Goal: Task Accomplishment & Management: Use online tool/utility

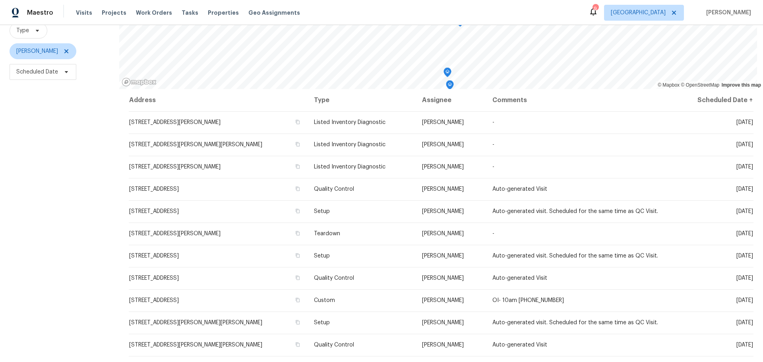
scroll to position [62, 0]
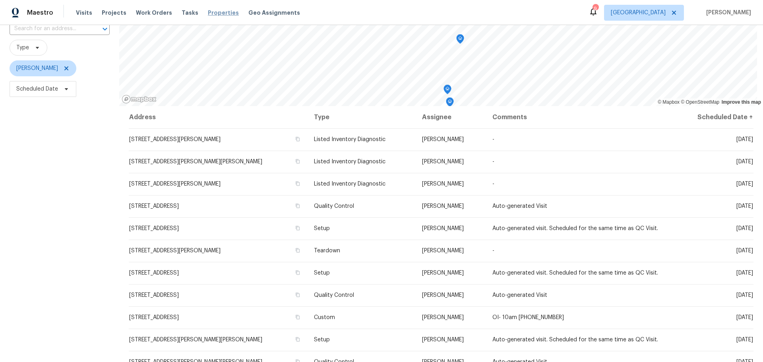
click at [208, 16] on span "Properties" at bounding box center [223, 13] width 31 height 8
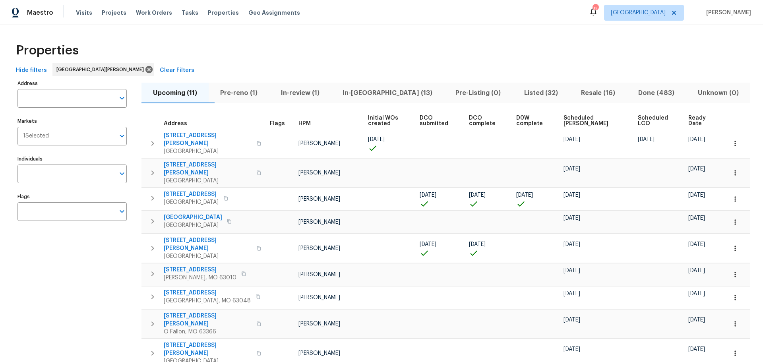
click at [577, 96] on span "Resale (16)" at bounding box center [598, 92] width 48 height 11
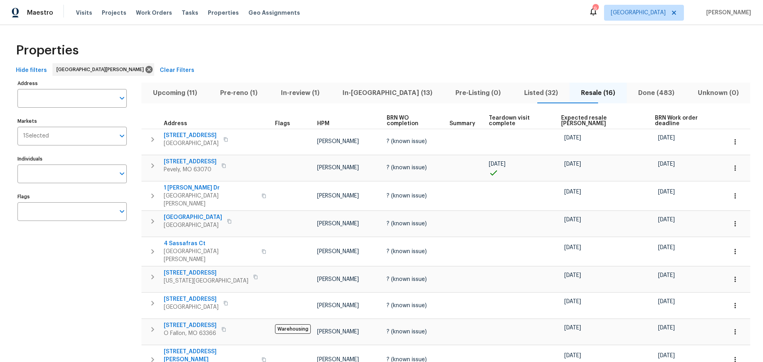
click at [568, 119] on span "Expected resale COE" at bounding box center [601, 120] width 80 height 11
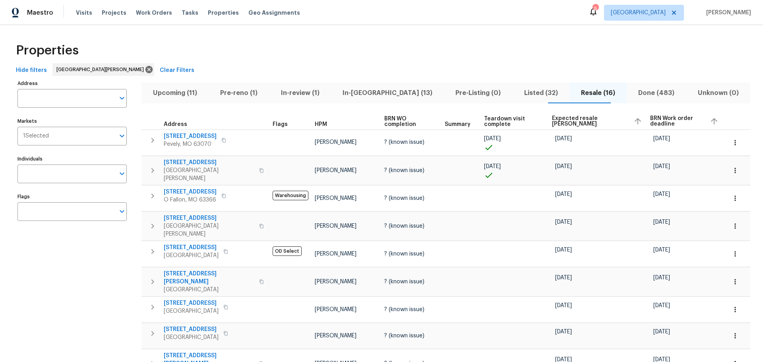
click at [180, 91] on span "Upcoming (11)" at bounding box center [175, 92] width 58 height 11
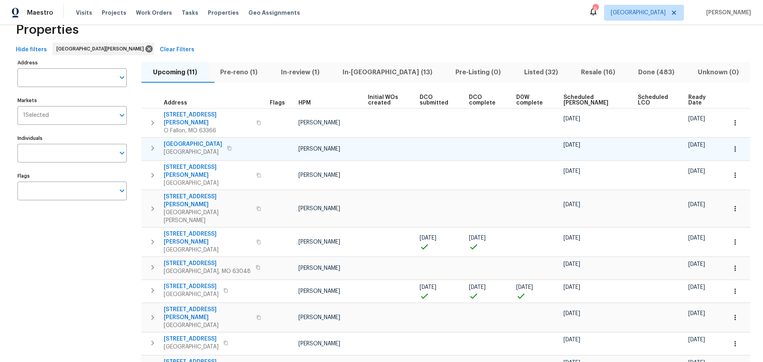
scroll to position [65, 0]
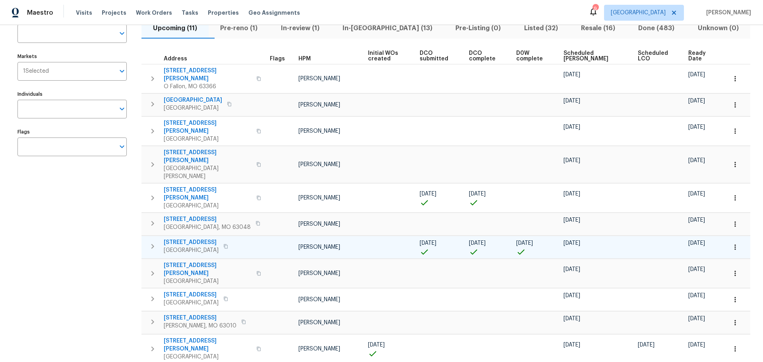
click at [198, 238] on span "2528 Medford Dr" at bounding box center [191, 242] width 55 height 8
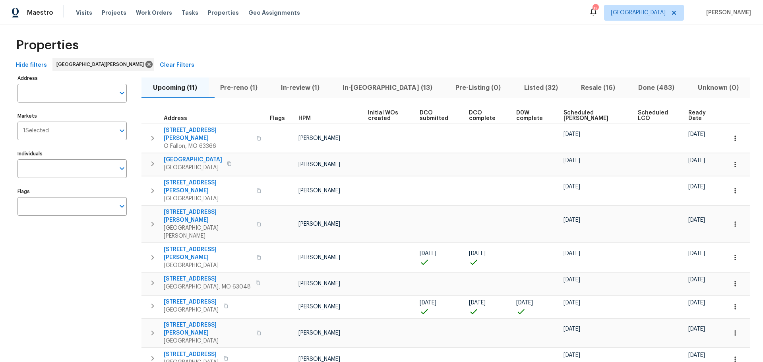
scroll to position [0, 0]
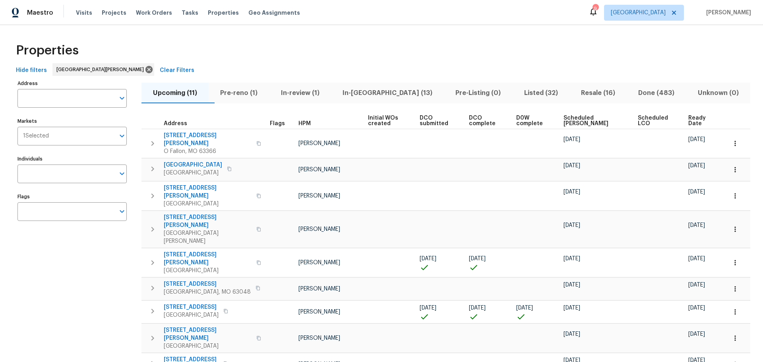
click at [385, 89] on span "In-reno (13)" at bounding box center [387, 92] width 103 height 11
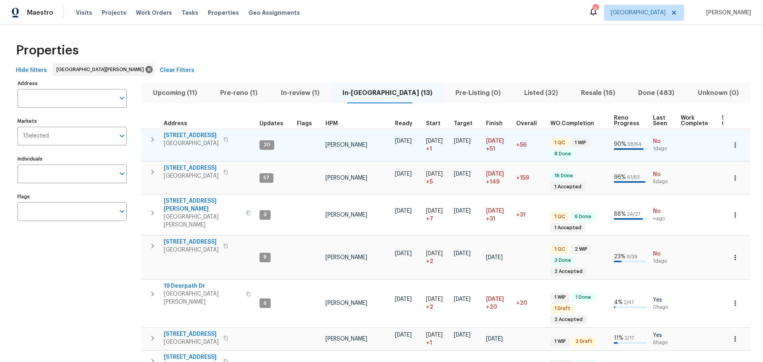
click at [189, 134] on span "2132 Ridgedale Dr" at bounding box center [191, 136] width 55 height 8
click at [731, 143] on icon "button" at bounding box center [735, 145] width 8 height 8
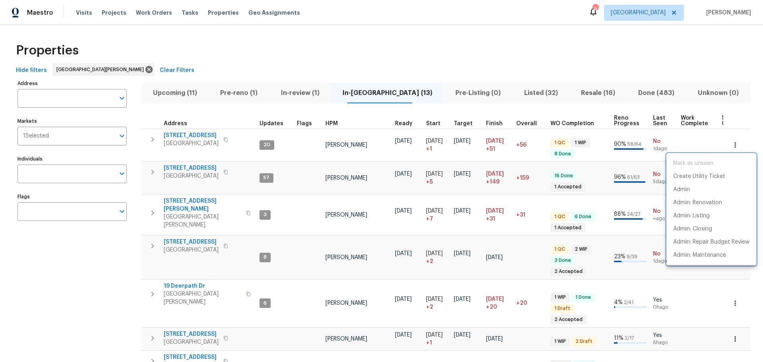
click at [187, 135] on div at bounding box center [381, 181] width 763 height 362
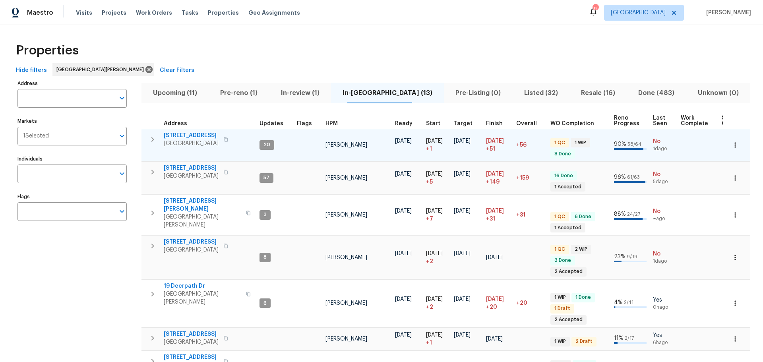
click at [189, 134] on span "2132 Ridgedale Dr" at bounding box center [191, 136] width 55 height 8
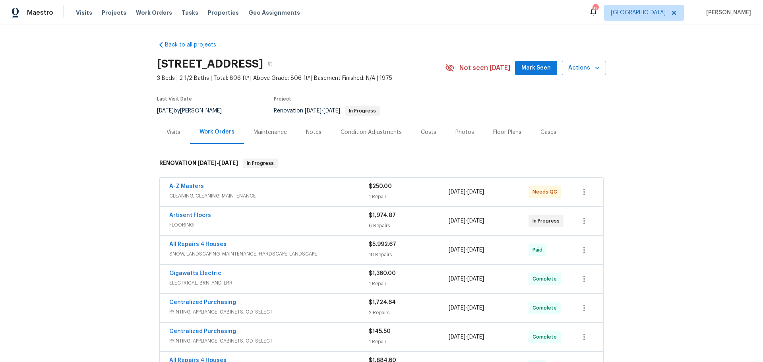
click at [183, 182] on span "A-Z Masters" at bounding box center [186, 186] width 35 height 8
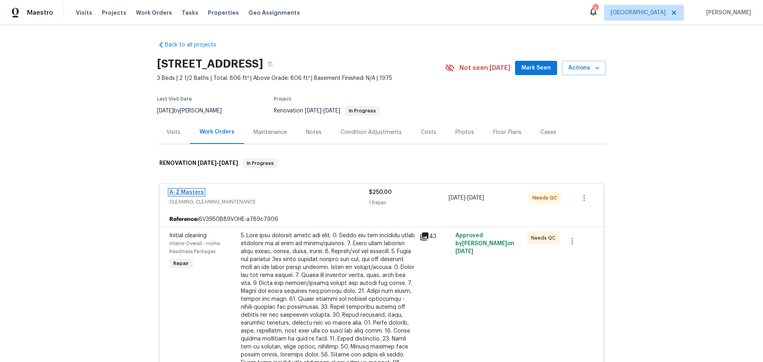
click at [190, 190] on link "A-Z Masters" at bounding box center [186, 193] width 35 height 6
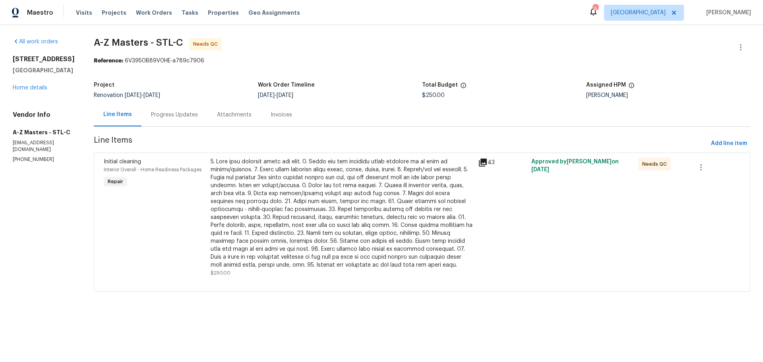
click at [152, 118] on div "Progress Updates" at bounding box center [174, 115] width 47 height 8
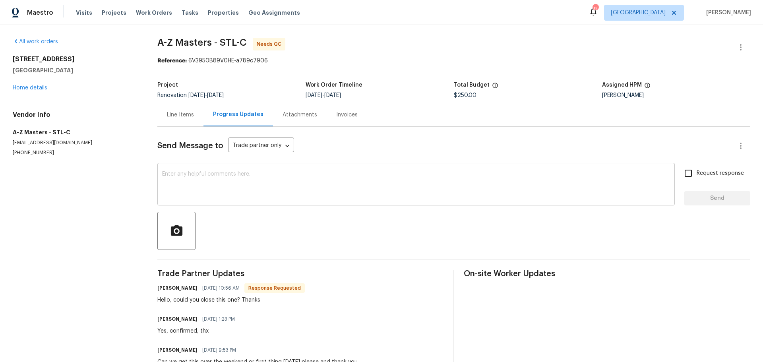
click at [232, 188] on textarea at bounding box center [416, 185] width 508 height 28
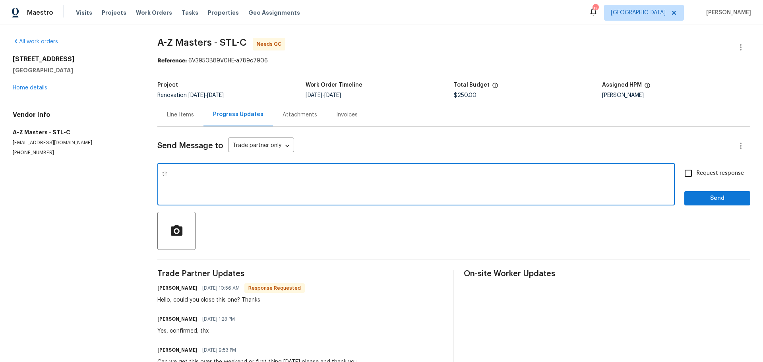
type textarea "t"
click at [178, 119] on div "Line Items" at bounding box center [180, 114] width 46 height 23
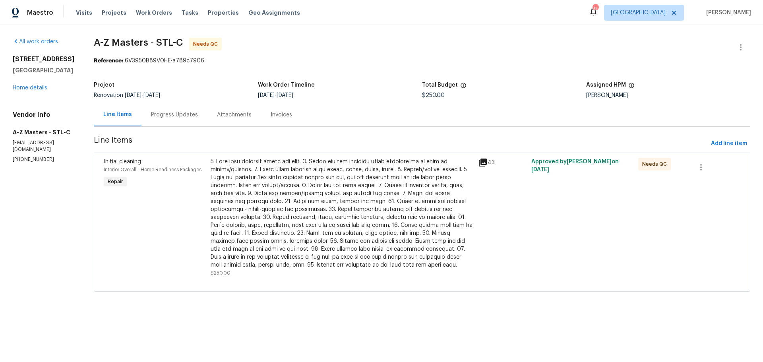
click at [271, 190] on div at bounding box center [342, 213] width 263 height 111
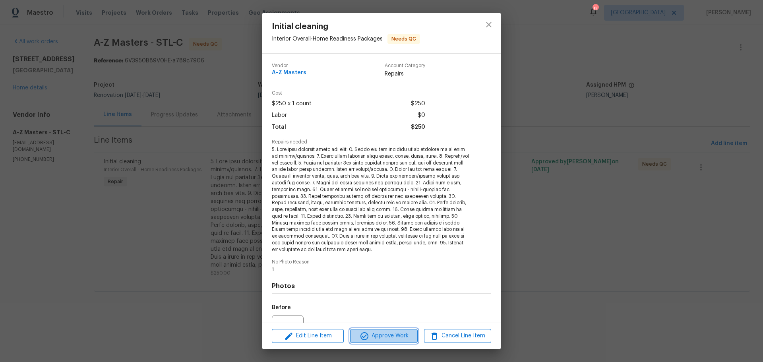
click at [387, 339] on span "Approve Work" at bounding box center [384, 336] width 62 height 10
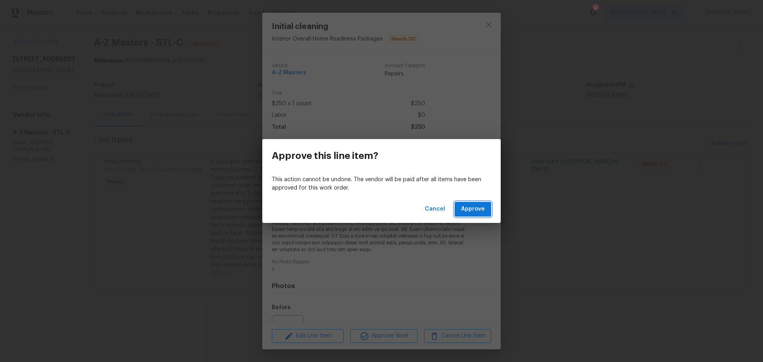
click at [474, 211] on span "Approve" at bounding box center [473, 209] width 24 height 10
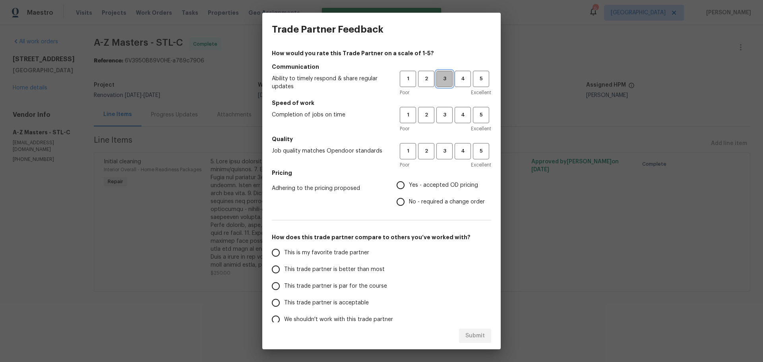
click at [437, 75] on span "3" at bounding box center [444, 78] width 15 height 9
click at [436, 120] on button "3" at bounding box center [444, 115] width 16 height 16
click at [436, 144] on button "3" at bounding box center [444, 151] width 16 height 16
click at [435, 184] on span "Yes - accepted OD pricing" at bounding box center [443, 185] width 69 height 8
click at [409, 184] on input "Yes - accepted OD pricing" at bounding box center [400, 185] width 17 height 17
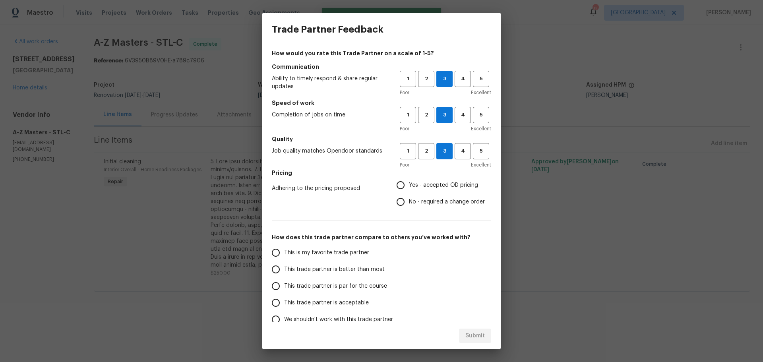
radio input "true"
click at [347, 270] on span "This trade partner is better than most" at bounding box center [334, 269] width 101 height 8
click at [284, 270] on input "This trade partner is better than most" at bounding box center [275, 269] width 17 height 17
radio input "false"
click at [356, 277] on div "This is my favorite trade partner This trade partner is better than most This t…" at bounding box center [336, 285] width 128 height 83
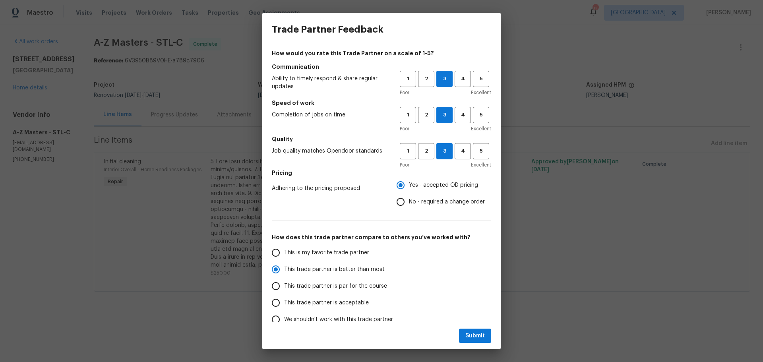
click at [366, 285] on span "This trade partner is par for the course" at bounding box center [335, 286] width 103 height 8
click at [284, 285] on input "This trade partner is par for the course" at bounding box center [275, 286] width 17 height 17
click at [481, 339] on span "Submit" at bounding box center [474, 336] width 19 height 10
radio input "true"
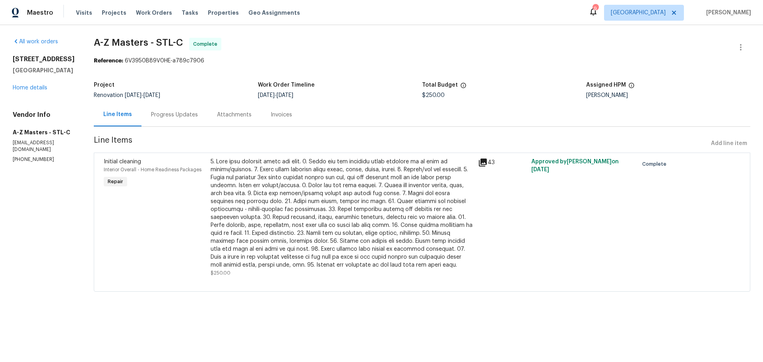
radio input "false"
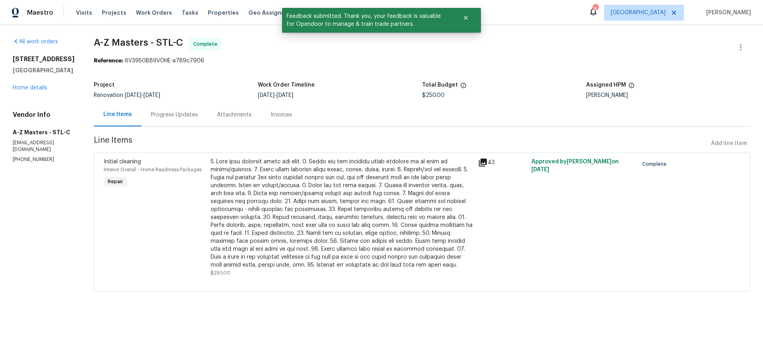
click at [24, 92] on div "2132 Ridgedale Dr High Ridge, MO 63049 Home details" at bounding box center [44, 73] width 62 height 37
click at [24, 91] on link "Home details" at bounding box center [30, 88] width 35 height 6
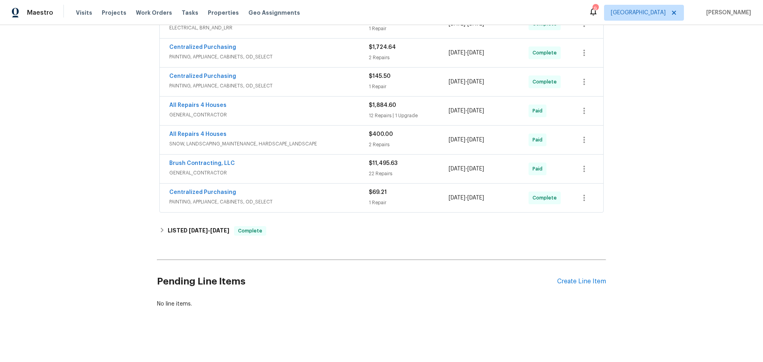
scroll to position [261, 0]
click at [565, 278] on div "Create Line Item" at bounding box center [581, 282] width 49 height 8
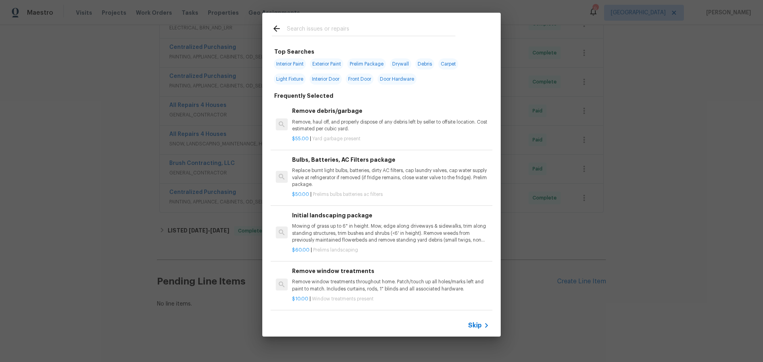
click at [297, 30] on input "text" at bounding box center [371, 30] width 169 height 12
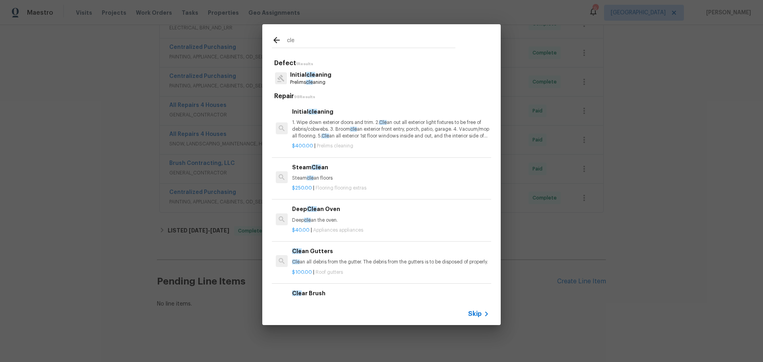
type input "cle"
click at [332, 134] on p "1. Wipe down exterior doors and trim. 2. Cle an out all exterior light fixtures…" at bounding box center [390, 129] width 197 height 20
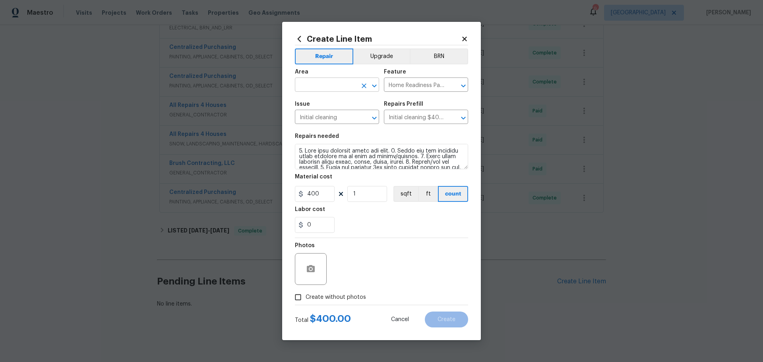
click at [370, 84] on icon "Open" at bounding box center [375, 86] width 10 height 10
click at [320, 116] on li "Interior Overall" at bounding box center [337, 116] width 84 height 13
type input "Interior Overall"
click at [308, 195] on input "400" at bounding box center [315, 194] width 40 height 16
drag, startPoint x: 321, startPoint y: 191, endPoint x: 304, endPoint y: 188, distance: 17.4
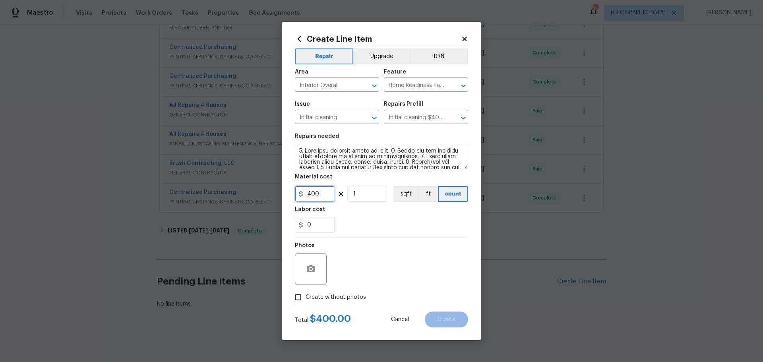
click at [304, 188] on input "400" at bounding box center [315, 194] width 40 height 16
type input "150"
click at [346, 221] on div "0" at bounding box center [381, 225] width 173 height 16
drag, startPoint x: 310, startPoint y: 294, endPoint x: 315, endPoint y: 291, distance: 5.4
click at [310, 293] on label "Create without photos" at bounding box center [329, 297] width 76 height 15
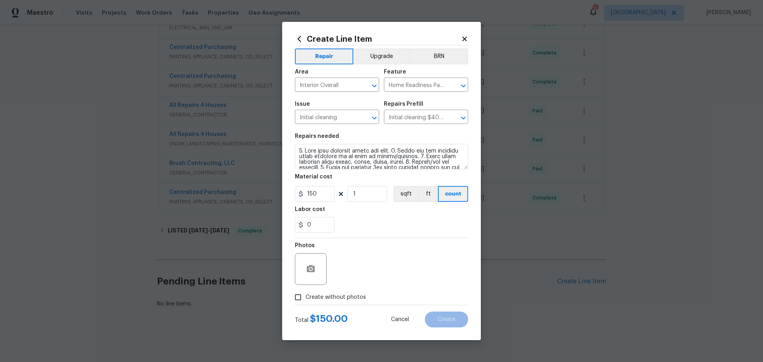
drag, startPoint x: 345, startPoint y: 285, endPoint x: 348, endPoint y: 282, distance: 4.2
click at [348, 282] on div "Photos" at bounding box center [381, 264] width 173 height 52
click at [320, 294] on span "Create without photos" at bounding box center [336, 297] width 60 height 8
click at [306, 294] on input "Create without photos" at bounding box center [298, 297] width 15 height 15
checkbox input "true"
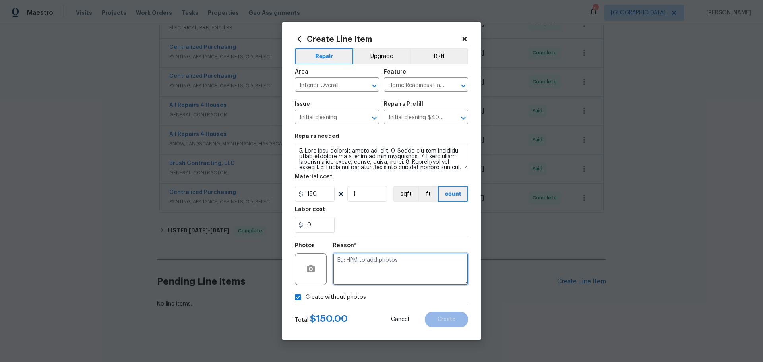
click at [339, 266] on textarea at bounding box center [400, 269] width 135 height 32
type textarea "1"
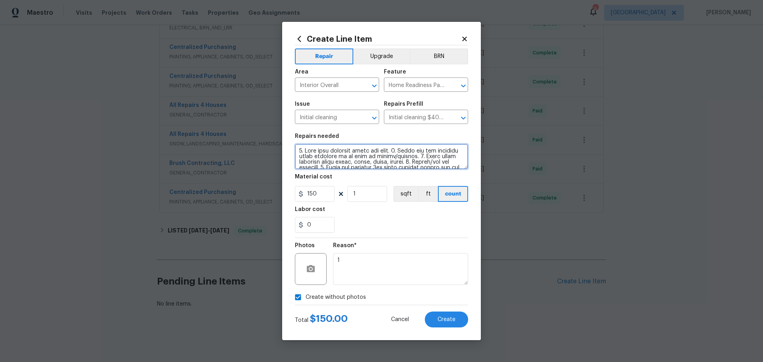
scroll to position [111, 0]
drag, startPoint x: 298, startPoint y: 151, endPoint x: 459, endPoint y: 170, distance: 161.7
click at [459, 170] on section "Repairs needed Material cost 150 1 sqft ft count Labor cost 0" at bounding box center [381, 183] width 173 height 109
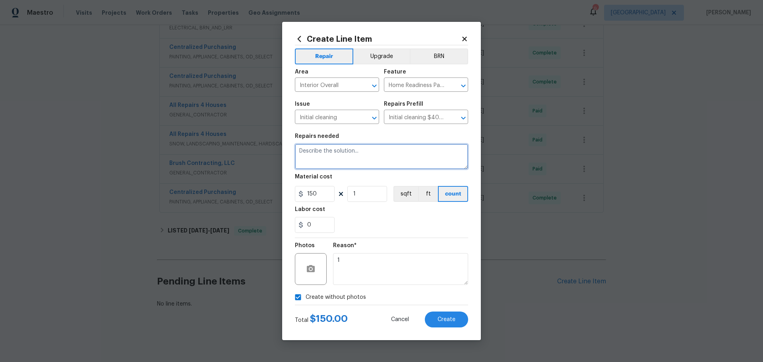
scroll to position [0, 0]
click at [301, 153] on textarea "ouch up cleaning for listing" at bounding box center [381, 156] width 173 height 25
type textarea "touch up cleaning for listing"
click at [376, 173] on section "Repairs needed touch up cleaning for listing Material cost 150 1 sqft ft count …" at bounding box center [381, 183] width 173 height 109
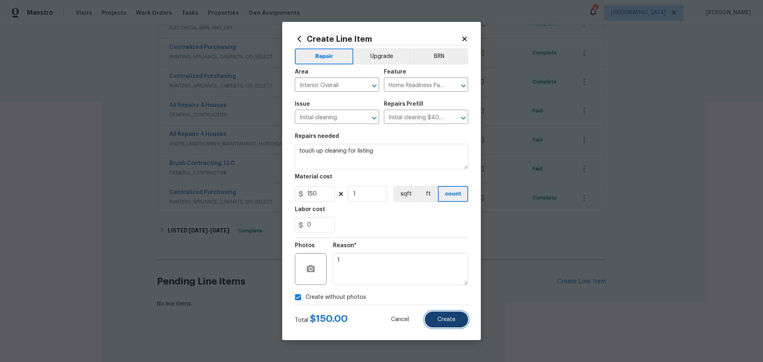
click at [455, 317] on button "Create" at bounding box center [446, 320] width 43 height 16
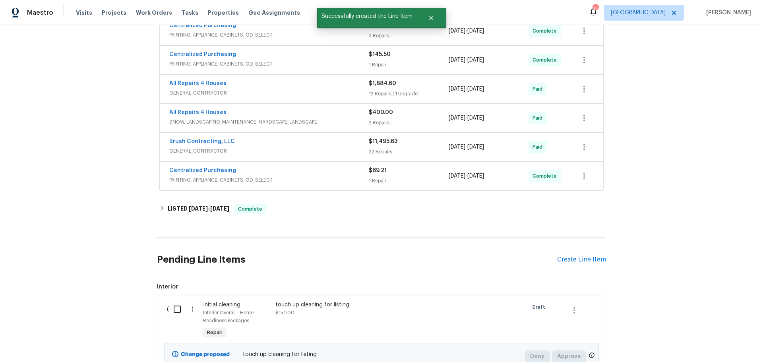
scroll to position [301, 0]
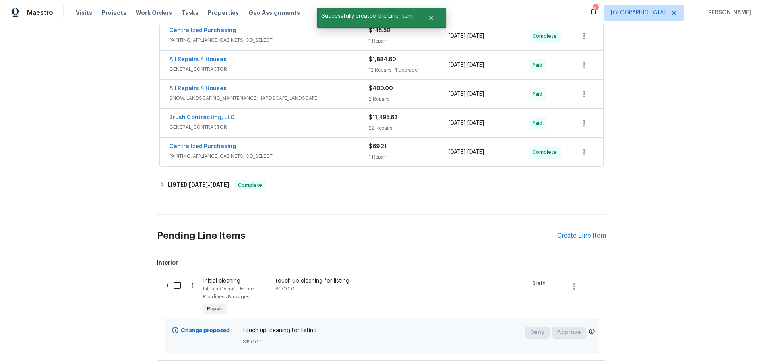
click at [169, 275] on div "( )" at bounding box center [183, 297] width 36 height 45
click at [177, 282] on input "checkbox" at bounding box center [180, 285] width 23 height 17
checkbox input "true"
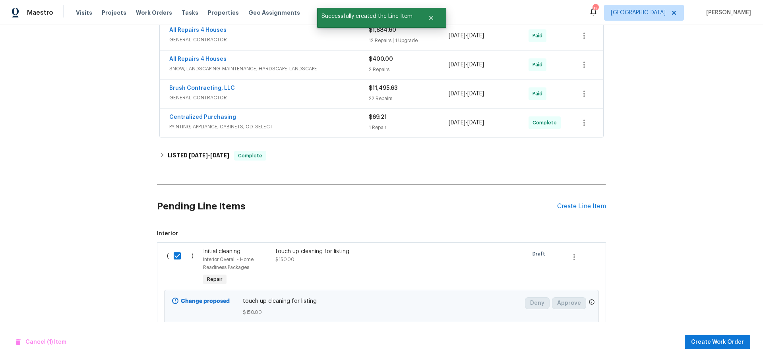
scroll to position [360, 0]
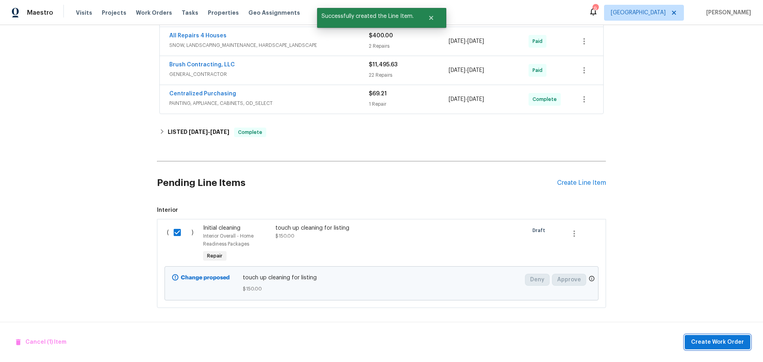
click at [708, 341] on span "Create Work Order" at bounding box center [717, 342] width 53 height 10
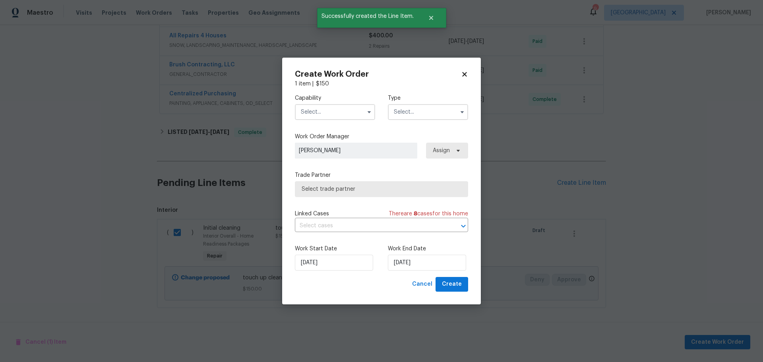
click at [347, 114] on input "text" at bounding box center [335, 112] width 80 height 16
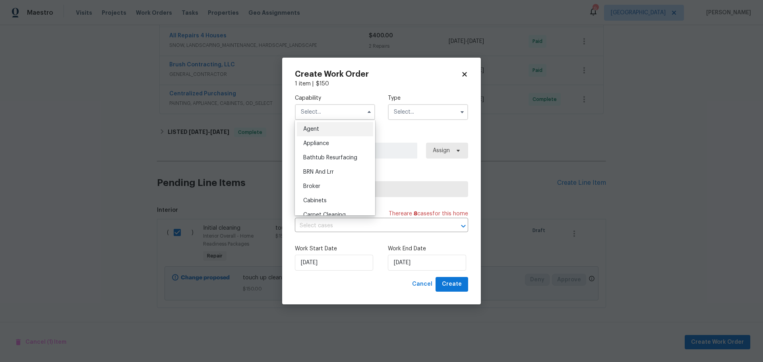
scroll to position [40, 0]
click at [335, 203] on div "Cleaning" at bounding box center [335, 204] width 76 height 14
type input "Cleaning"
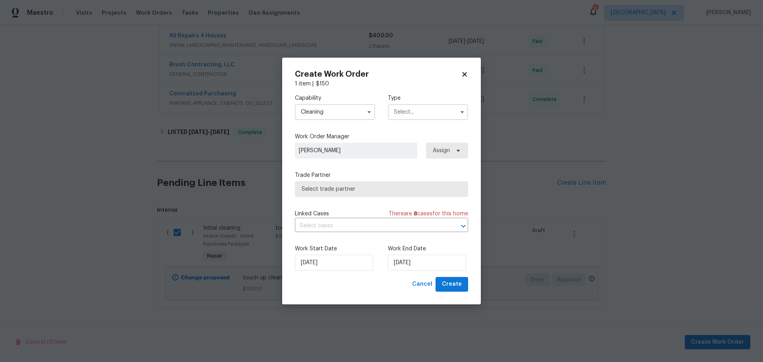
click at [413, 119] on input "text" at bounding box center [428, 112] width 80 height 16
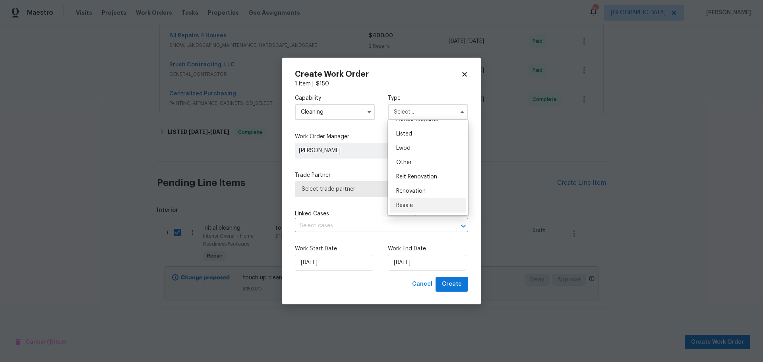
scroll to position [95, 0]
click at [422, 163] on span "Renovation" at bounding box center [410, 164] width 29 height 6
type input "Renovation"
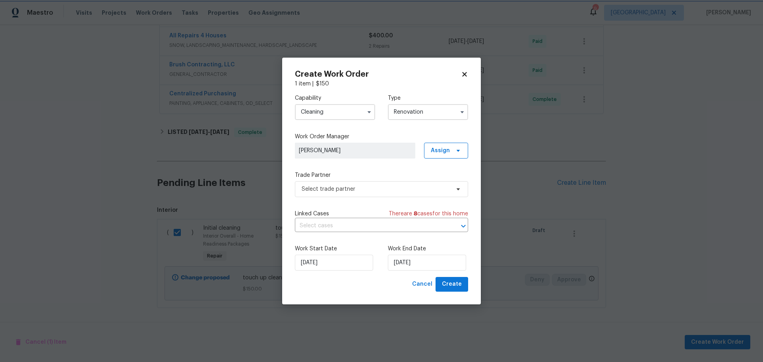
scroll to position [0, 0]
click at [401, 186] on span "Select trade partner" at bounding box center [376, 189] width 148 height 8
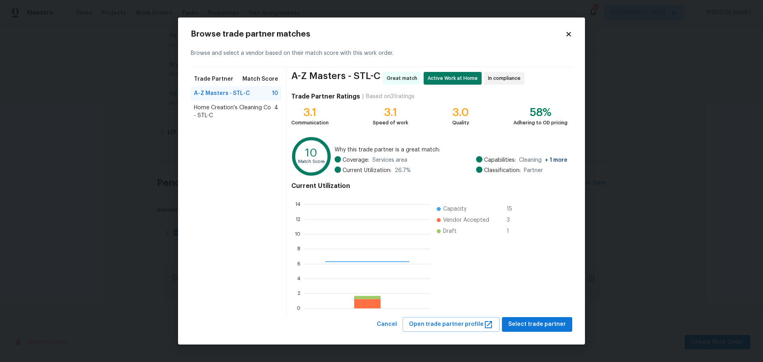
scroll to position [105, 120]
click at [236, 116] on span "Home Creation's Cleaning Co - STL-C" at bounding box center [234, 112] width 80 height 16
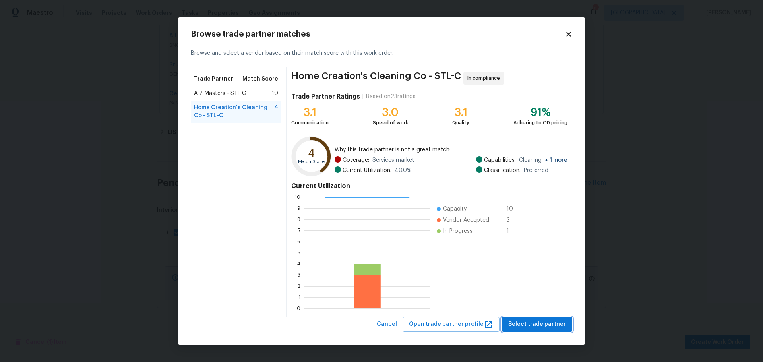
click at [525, 327] on span "Select trade partner" at bounding box center [537, 325] width 58 height 10
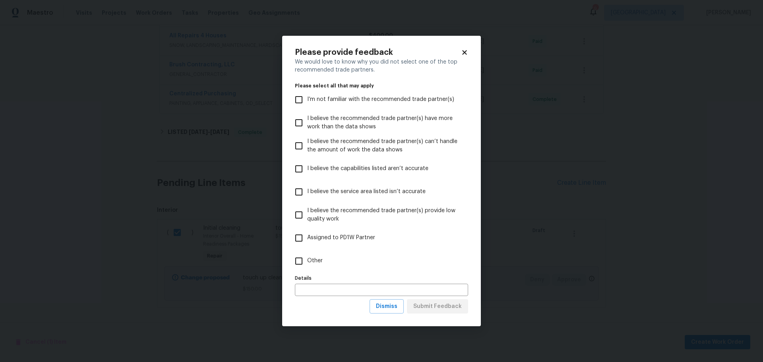
click at [347, 234] on span "Assigned to PD1W Partner" at bounding box center [341, 238] width 68 height 8
click at [307, 234] on input "Assigned to PD1W Partner" at bounding box center [299, 238] width 17 height 17
checkbox input "true"
click at [430, 309] on span "Submit Feedback" at bounding box center [437, 307] width 48 height 10
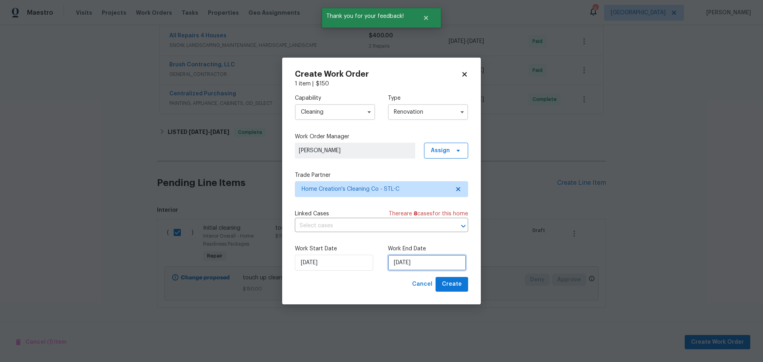
click at [401, 255] on input "[DATE]" at bounding box center [427, 263] width 78 height 16
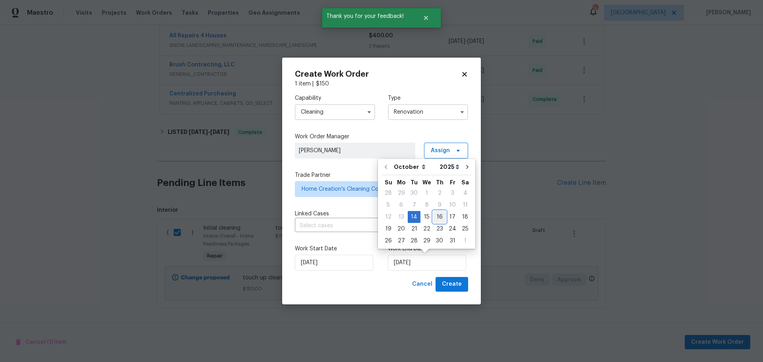
click at [435, 213] on div "16" at bounding box center [439, 216] width 13 height 11
type input "[DATE]"
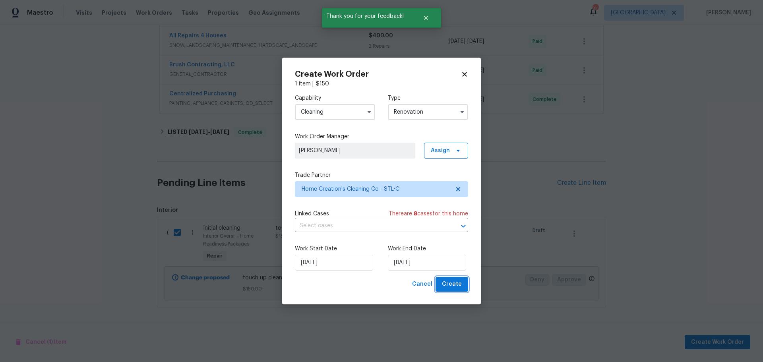
click at [445, 290] on button "Create" at bounding box center [452, 284] width 33 height 15
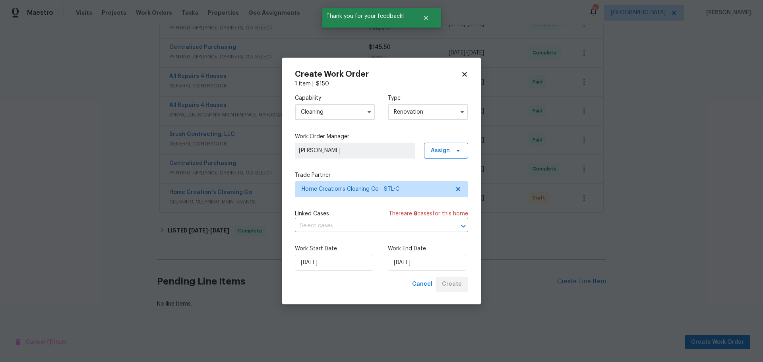
scroll to position [290, 0]
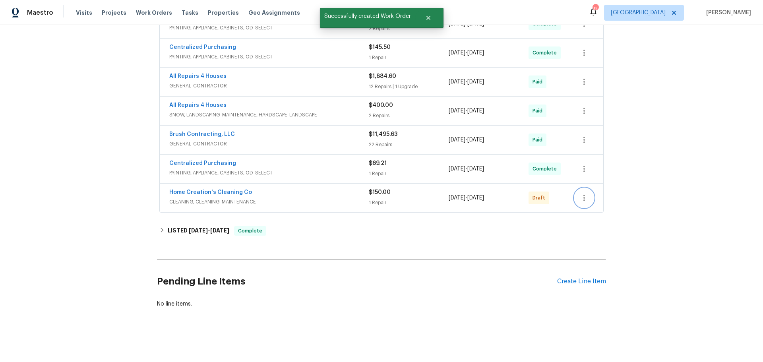
click at [579, 194] on icon "button" at bounding box center [584, 198] width 10 height 10
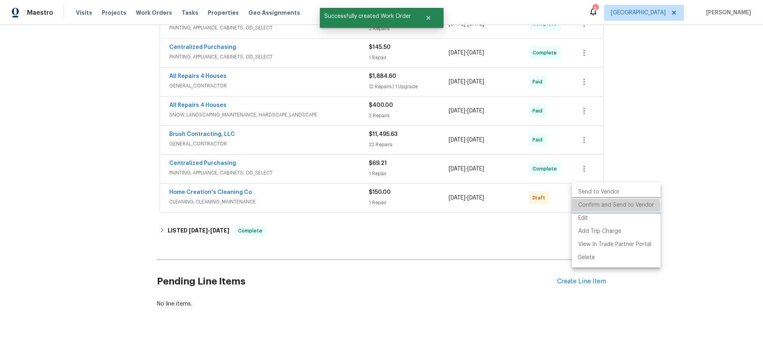
click at [604, 207] on li "Confirm and Send to Vendor" at bounding box center [616, 205] width 89 height 13
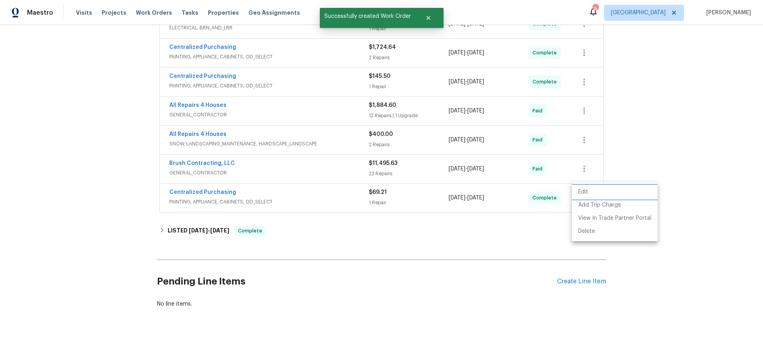
scroll to position [29, 0]
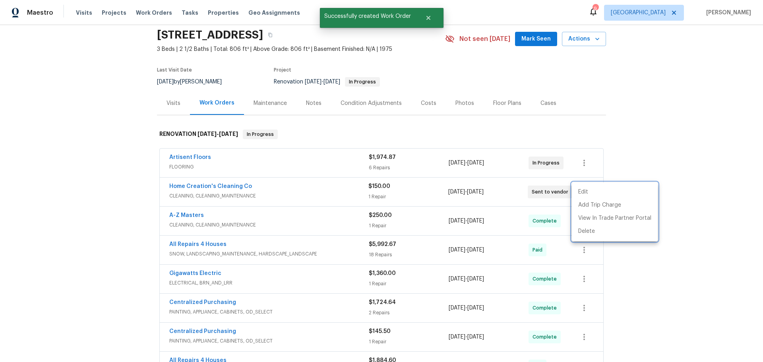
click at [671, 169] on div at bounding box center [381, 181] width 763 height 362
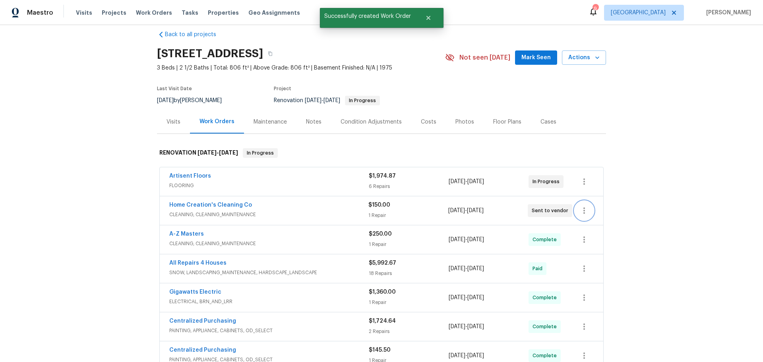
scroll to position [0, 0]
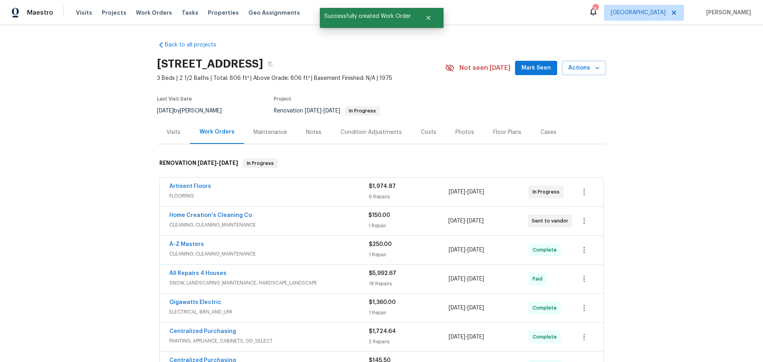
click at [527, 68] on span "Mark Seen" at bounding box center [535, 68] width 29 height 10
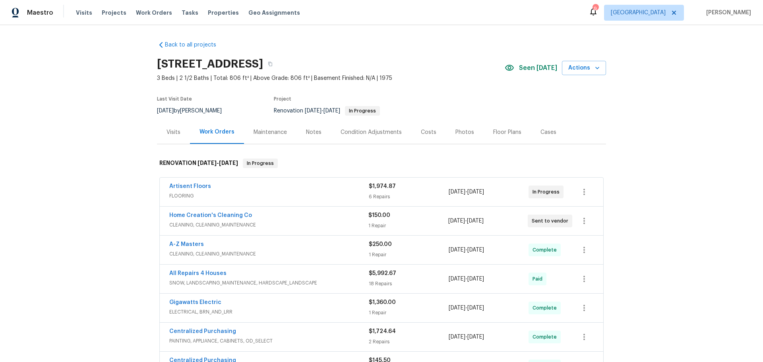
click at [172, 134] on div "Visits" at bounding box center [174, 132] width 14 height 8
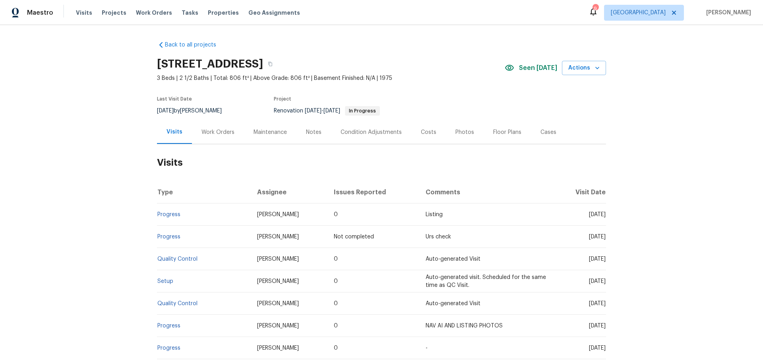
click at [455, 134] on div "Photos" at bounding box center [464, 132] width 19 height 8
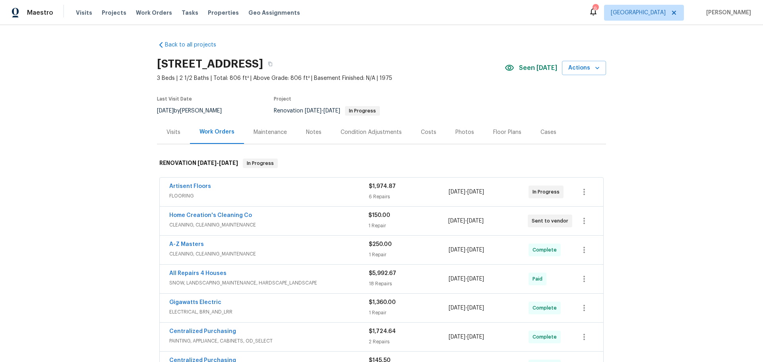
click at [496, 134] on div "Floor Plans" at bounding box center [507, 132] width 28 height 8
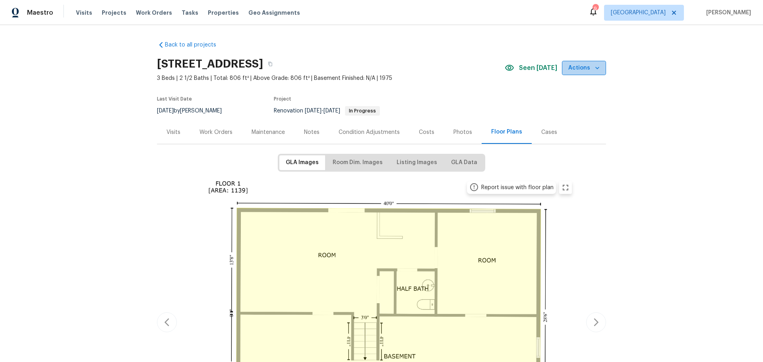
click at [601, 72] on button "Actions" at bounding box center [584, 68] width 44 height 15
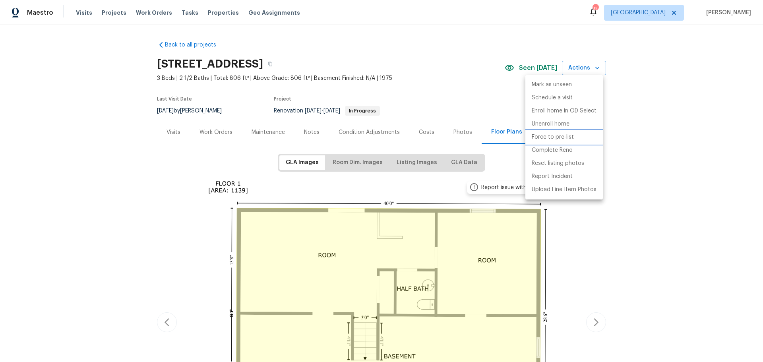
click at [577, 138] on li "Force to pre-list" at bounding box center [563, 137] width 77 height 13
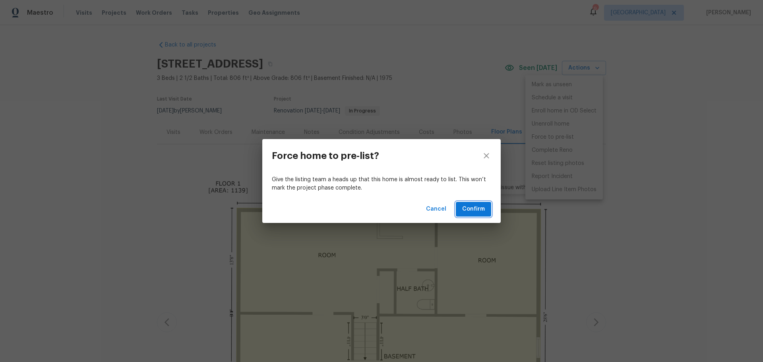
click at [471, 204] on span "Confirm" at bounding box center [473, 209] width 23 height 10
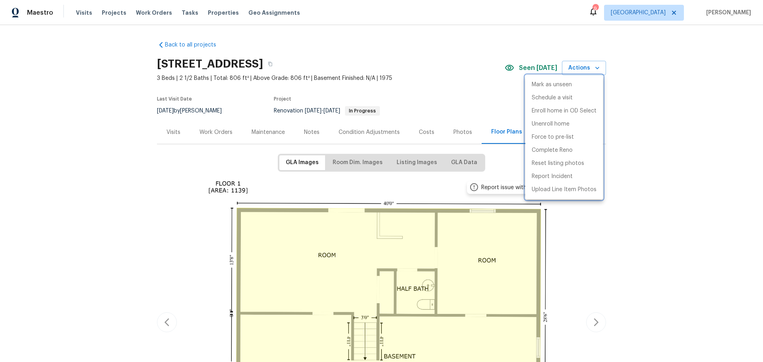
click at [213, 14] on div at bounding box center [381, 181] width 763 height 362
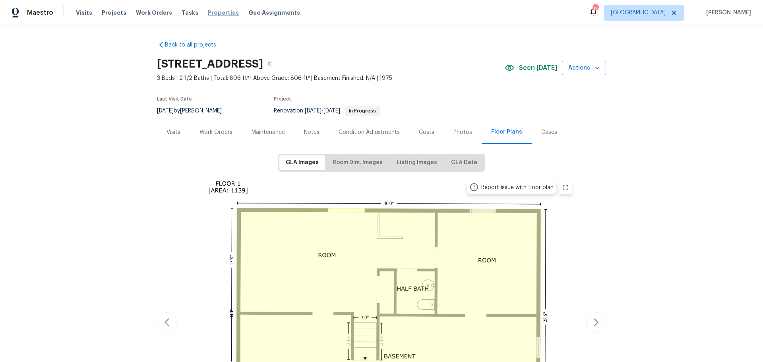
click at [210, 11] on span "Properties" at bounding box center [223, 13] width 31 height 8
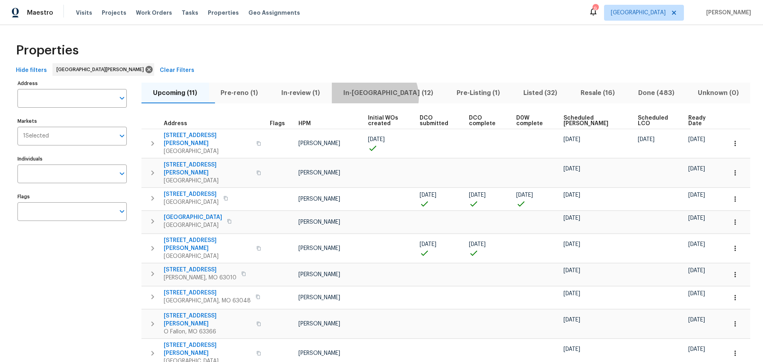
click at [390, 97] on span "In-reno (12)" at bounding box center [389, 92] width 104 height 11
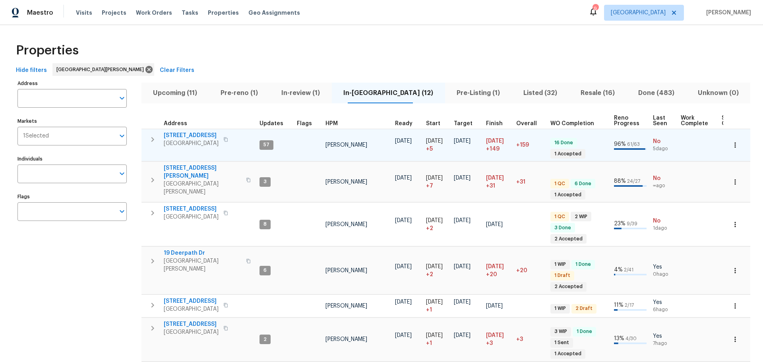
click at [198, 136] on span "120 Birchwood Dr" at bounding box center [191, 136] width 55 height 8
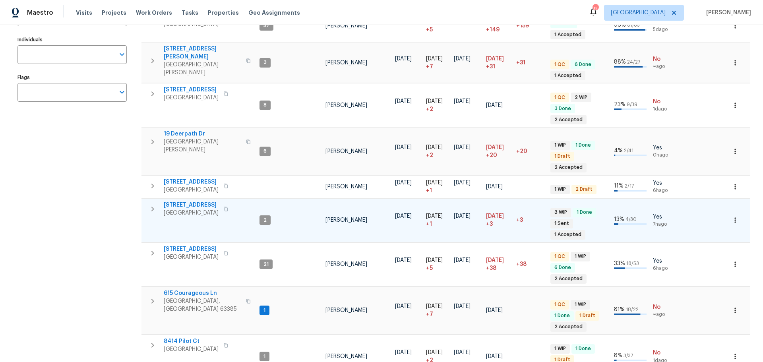
scroll to position [159, 0]
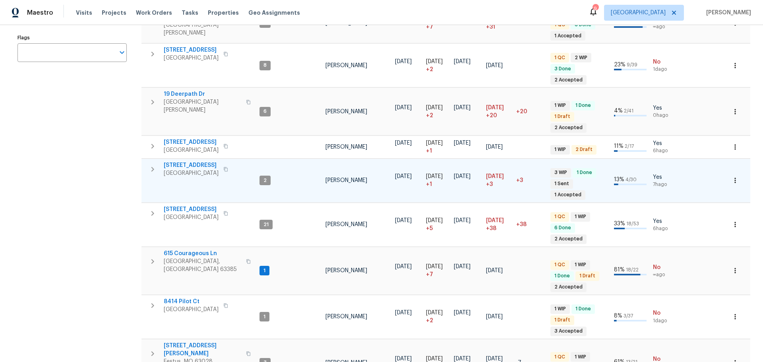
click at [204, 161] on span "912 Mill Creek Dr" at bounding box center [191, 165] width 55 height 8
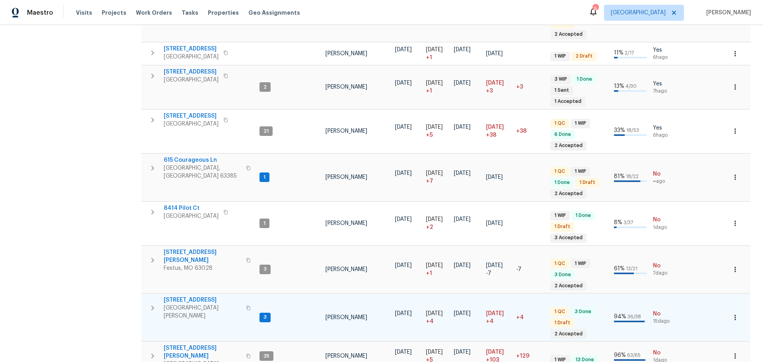
scroll to position [264, 0]
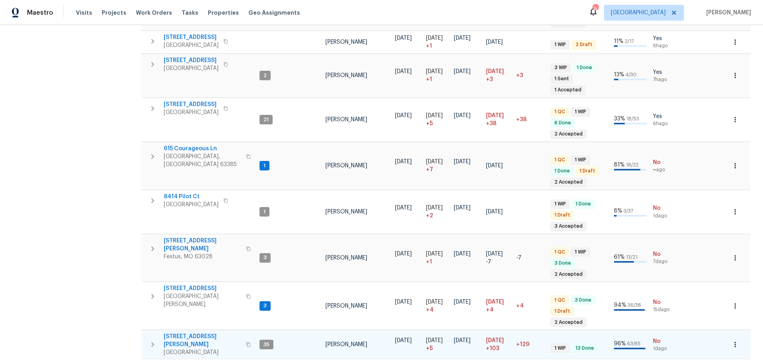
click at [205, 333] on span "4642 Theiss Rd" at bounding box center [202, 341] width 77 height 16
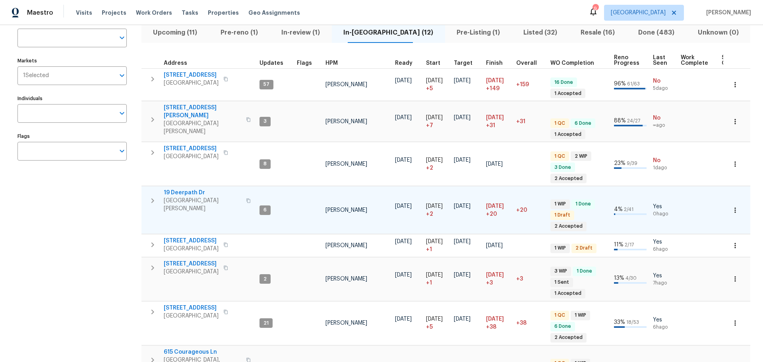
scroll to position [0, 0]
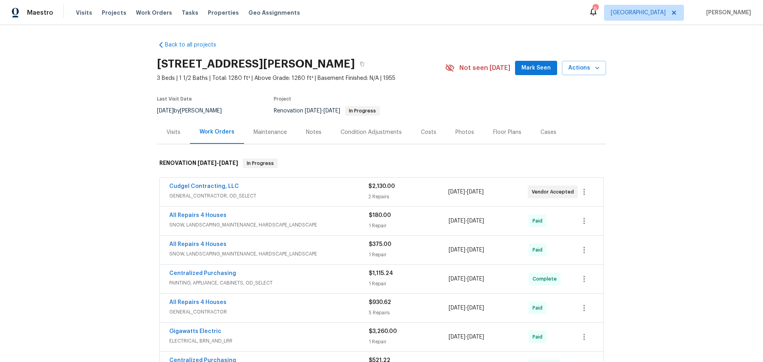
click at [308, 129] on div "Notes" at bounding box center [313, 132] width 15 height 8
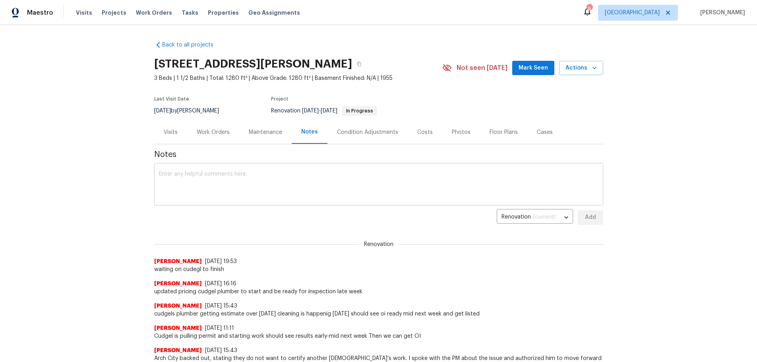
click at [300, 181] on textarea at bounding box center [379, 185] width 440 height 28
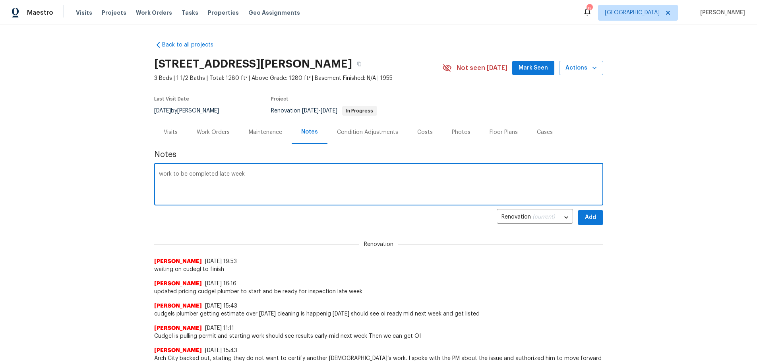
type textarea "work to be completed late week"
click at [585, 223] on button "Add" at bounding box center [590, 217] width 25 height 15
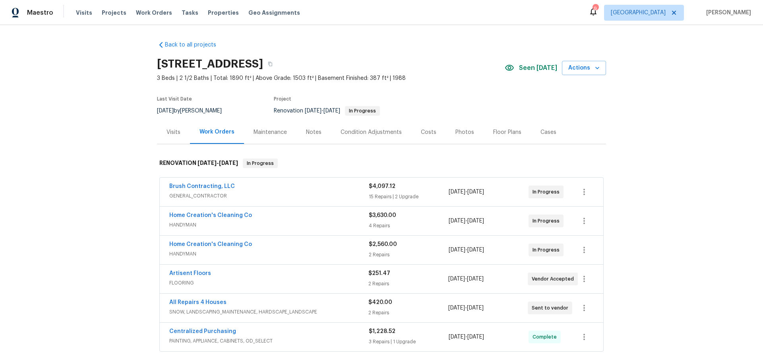
click at [300, 135] on div "Notes" at bounding box center [313, 131] width 35 height 23
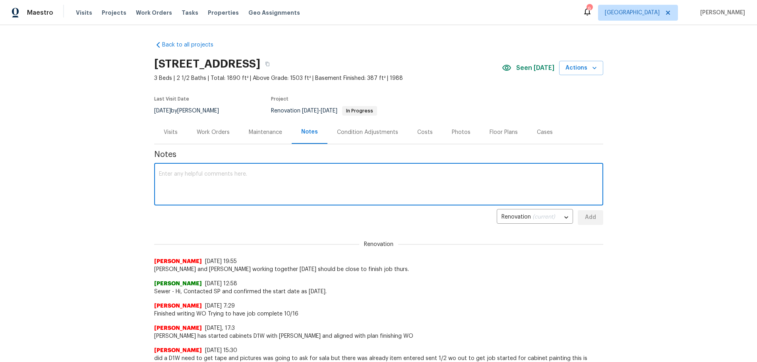
drag, startPoint x: 219, startPoint y: 186, endPoint x: 225, endPoint y: 182, distance: 7.2
click at [219, 184] on textarea at bounding box center [379, 185] width 440 height 28
type textarea "waiting on water to be turned on no one was able to help [DATE]"
click at [583, 223] on button "Add" at bounding box center [590, 217] width 25 height 15
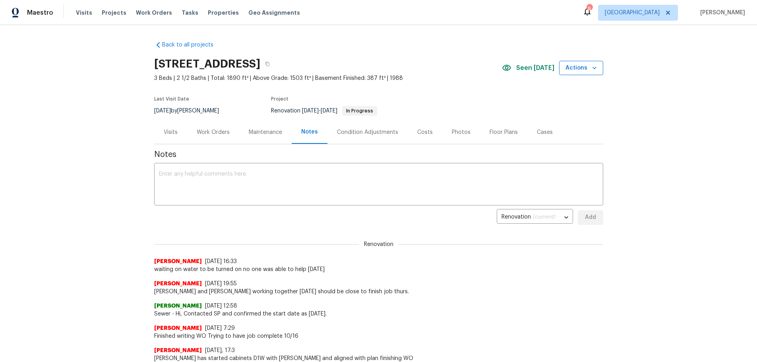
click at [593, 61] on button "Actions" at bounding box center [581, 68] width 44 height 15
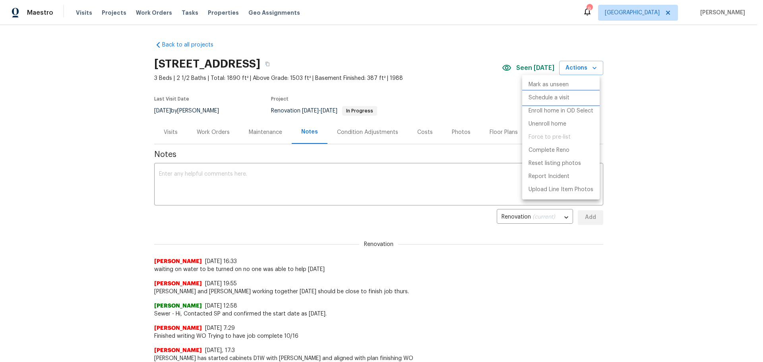
click at [577, 96] on li "Schedule a visit" at bounding box center [560, 97] width 77 height 13
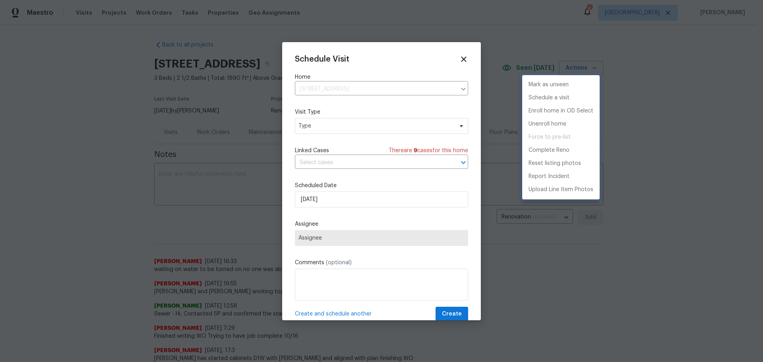
click at [398, 128] on div at bounding box center [381, 181] width 763 height 362
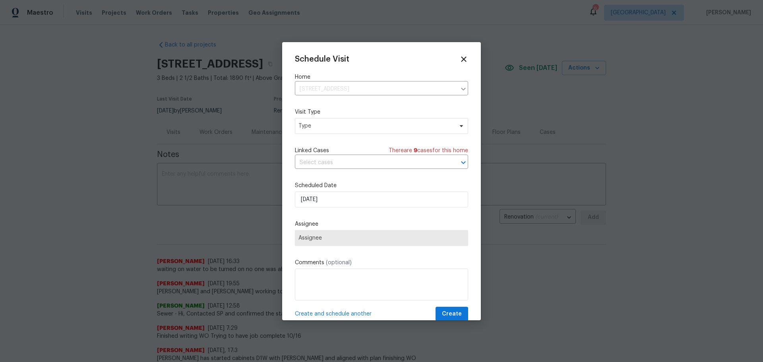
click at [397, 134] on div "Schedule Visit Home 912 Mill Creek Dr, Imperial, MO 63052 ​ Visit Type Type Lin…" at bounding box center [381, 188] width 173 height 267
click at [397, 130] on span "Type" at bounding box center [381, 126] width 173 height 16
type input "pro"
click at [312, 171] on div "Progress" at bounding box center [311, 174] width 23 height 8
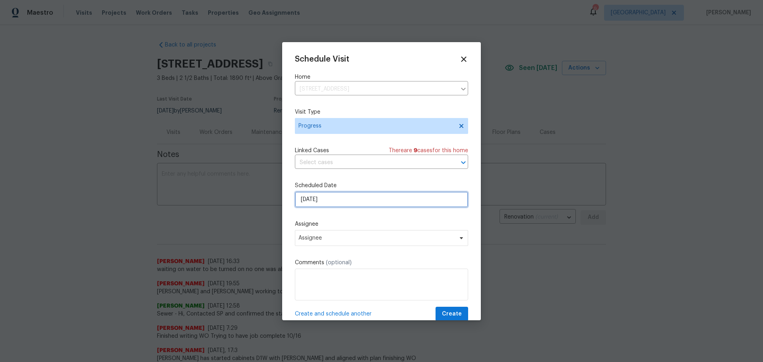
click at [344, 200] on input "[DATE]" at bounding box center [381, 200] width 173 height 16
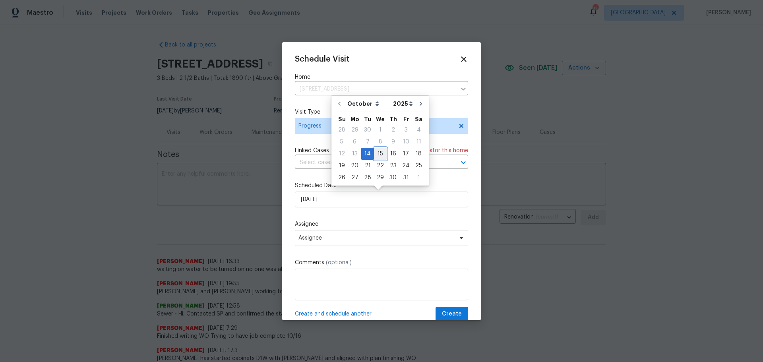
click at [379, 151] on div "15" at bounding box center [380, 153] width 13 height 11
type input "10/15/2025"
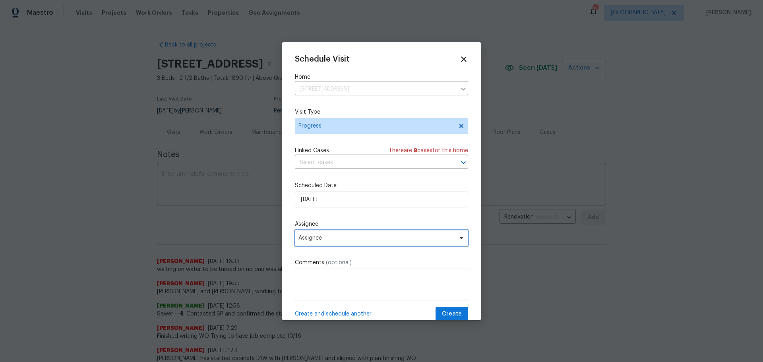
click at [332, 244] on span "Assignee" at bounding box center [381, 238] width 173 height 16
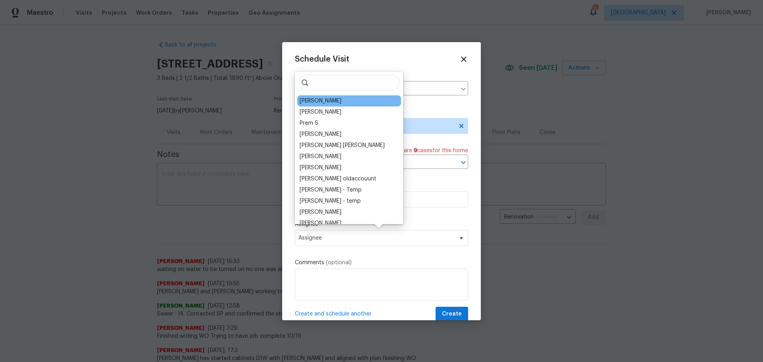
click at [327, 98] on div "[PERSON_NAME]" at bounding box center [321, 101] width 42 height 8
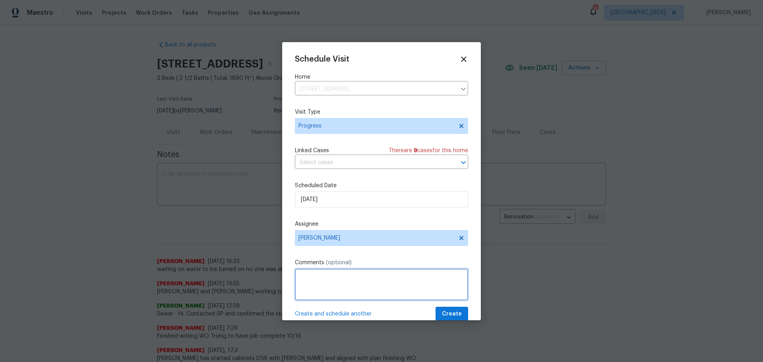
click at [327, 281] on textarea at bounding box center [381, 285] width 173 height 32
type textarea "follow up on water for OI"
click at [325, 314] on span "Create and schedule another" at bounding box center [333, 314] width 77 height 8
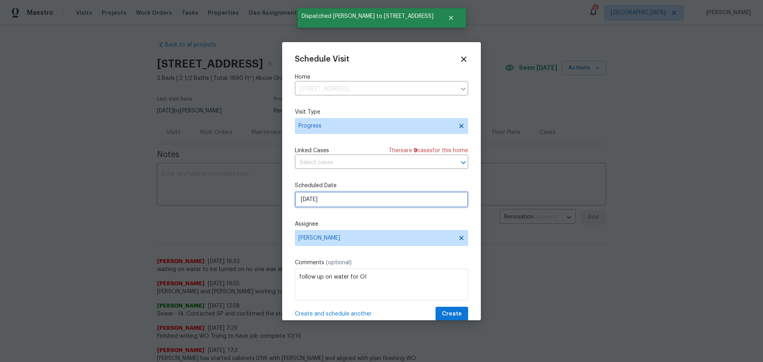
click at [328, 205] on input "10/15/2025" at bounding box center [381, 200] width 173 height 16
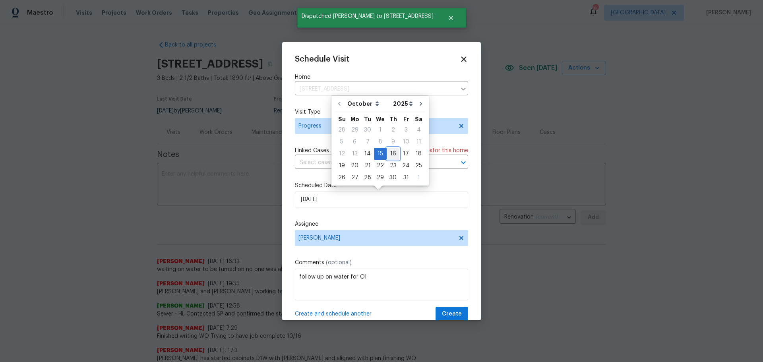
click at [390, 159] on div "16" at bounding box center [393, 153] width 13 height 11
type input "[DATE]"
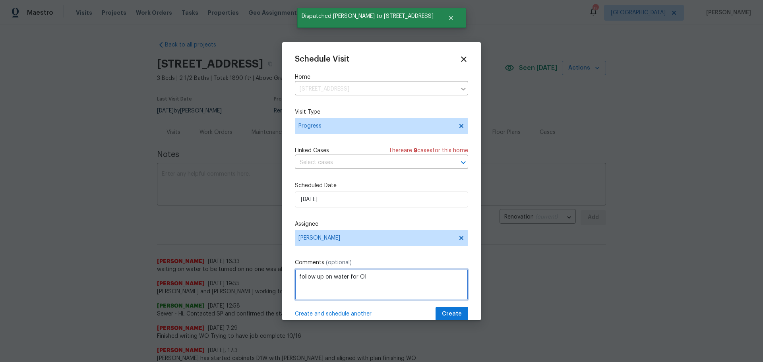
drag, startPoint x: 370, startPoint y: 276, endPoint x: 314, endPoint y: 296, distance: 60.1
click at [292, 298] on div "Schedule Visit Home 912 Mill Creek Dr, Imperial, MO 63052 ​ Visit Type Progress…" at bounding box center [381, 181] width 199 height 278
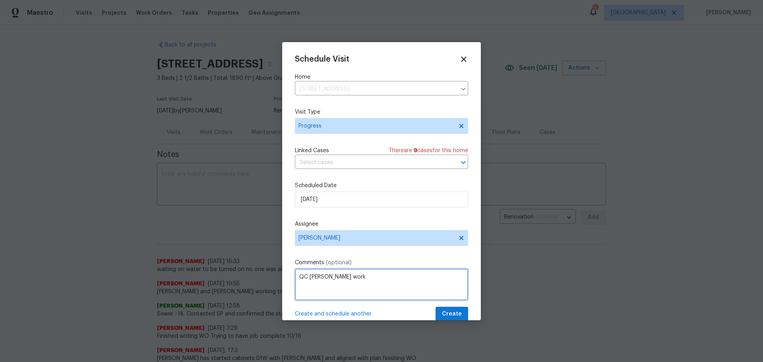
type textarea "QC bryan an scotts work"
click at [442, 317] on span "Create" at bounding box center [452, 314] width 20 height 10
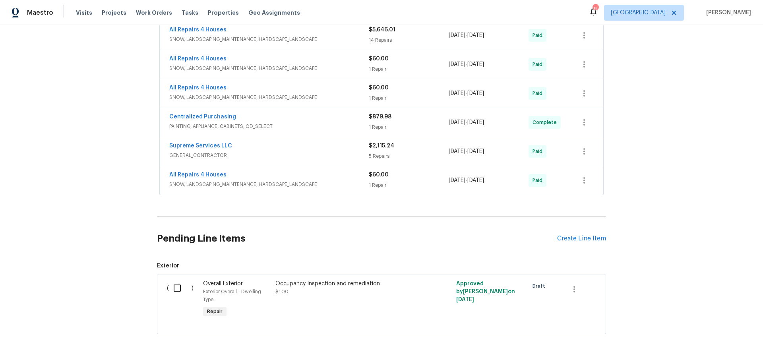
scroll to position [421, 0]
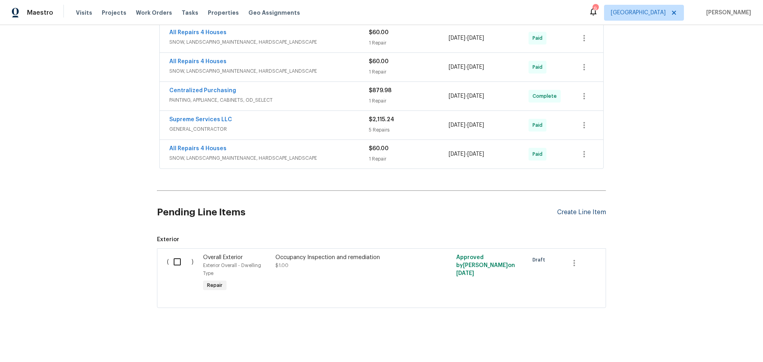
click at [560, 209] on div "Create Line Item" at bounding box center [581, 213] width 49 height 8
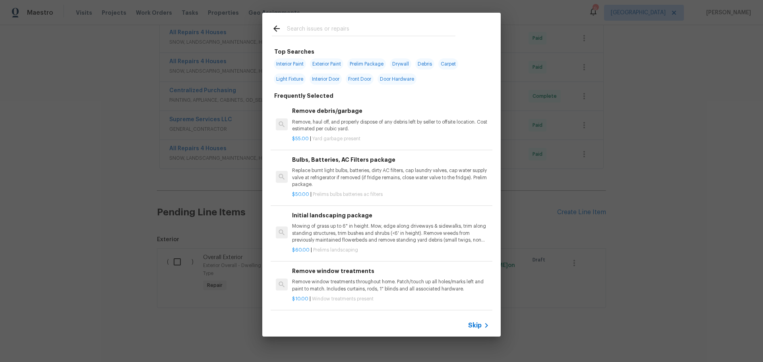
click at [305, 33] on input "text" at bounding box center [371, 30] width 169 height 12
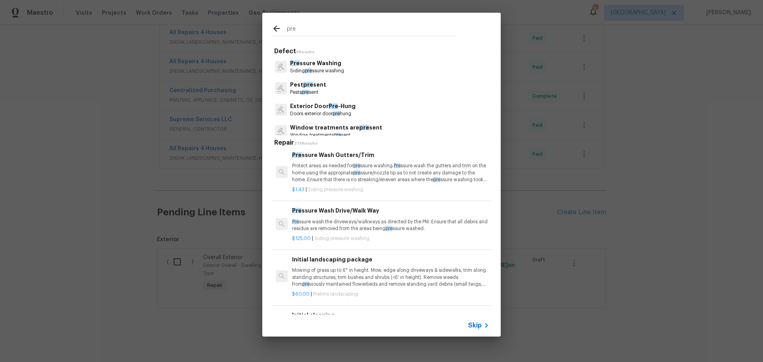
scroll to position [79, 0]
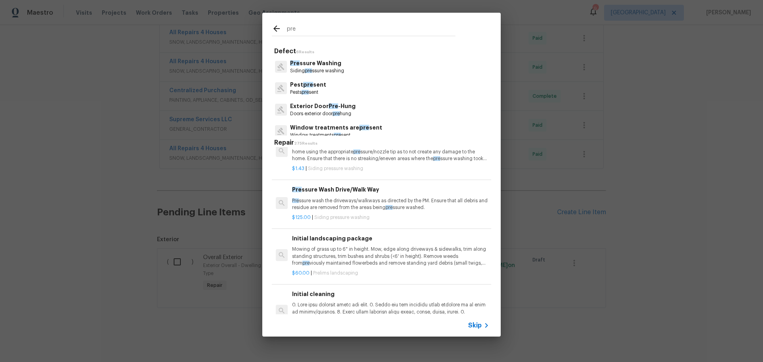
type input "pre"
click at [341, 207] on p "Pre ssure wash the driveways/walkways as directed by the PM. Ensure that all de…" at bounding box center [390, 205] width 197 height 14
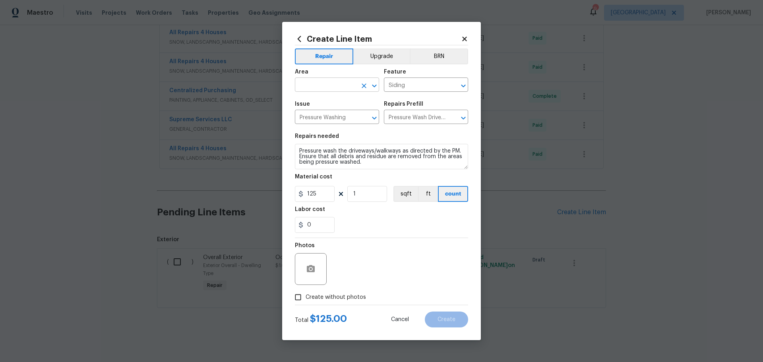
click at [372, 87] on icon "Open" at bounding box center [375, 86] width 10 height 10
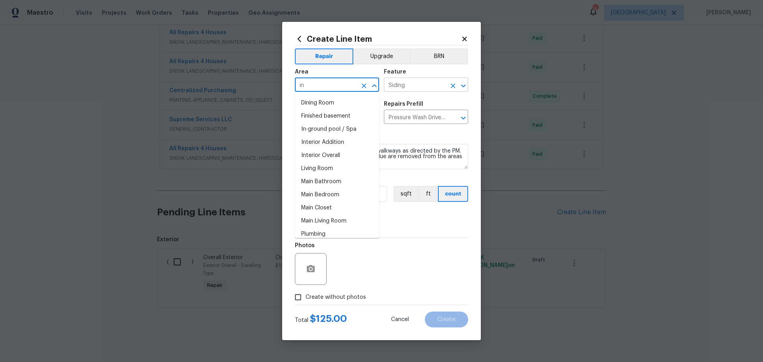
type input "i"
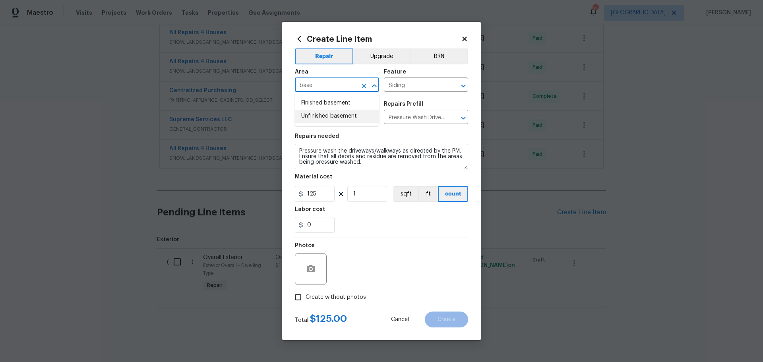
click at [350, 118] on li "Unfinished basement" at bounding box center [337, 116] width 84 height 13
type input "Unfinished basement"
click at [304, 299] on input "Create without photos" at bounding box center [298, 297] width 15 height 15
checkbox input "true"
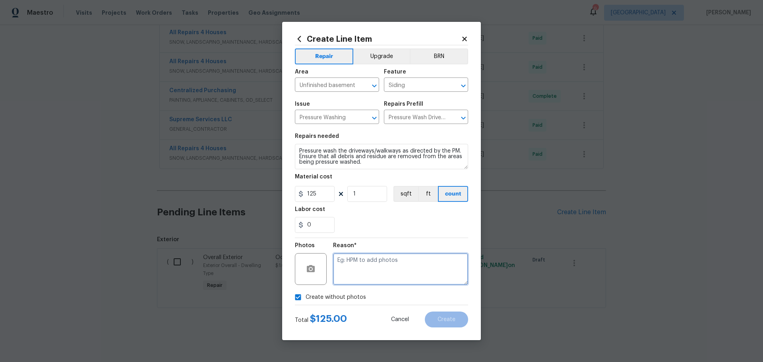
click at [345, 264] on textarea at bounding box center [400, 269] width 135 height 32
type textarea "1"
type textarea "wil add"
click at [436, 316] on button "Create" at bounding box center [446, 320] width 43 height 16
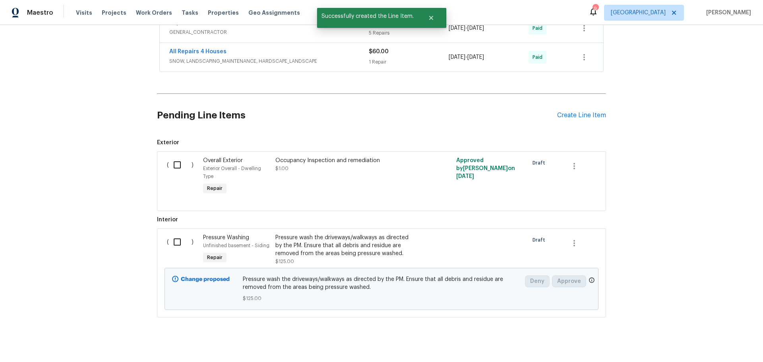
scroll to position [527, 0]
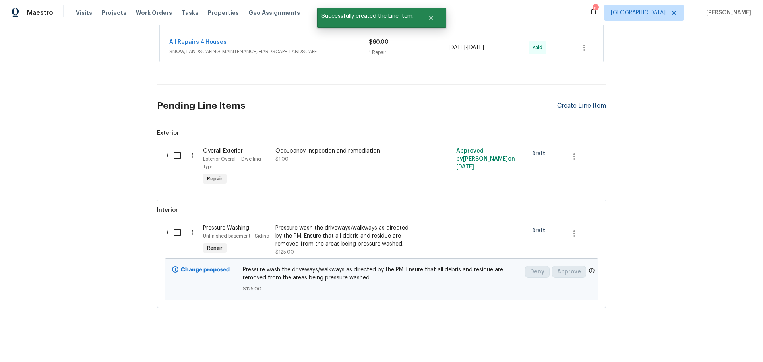
click at [579, 103] on div "Create Line Item" at bounding box center [581, 106] width 49 height 8
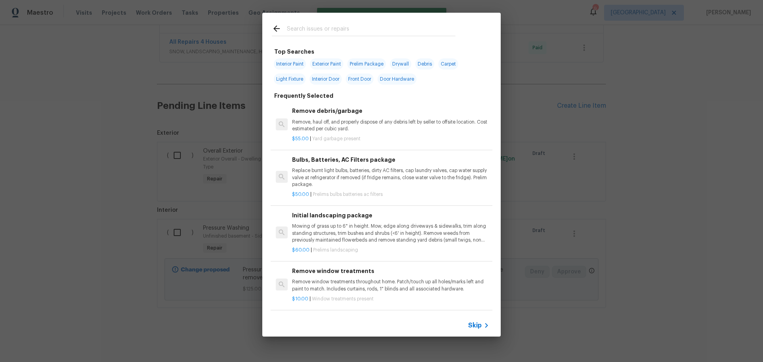
click at [354, 32] on input "text" at bounding box center [371, 30] width 169 height 12
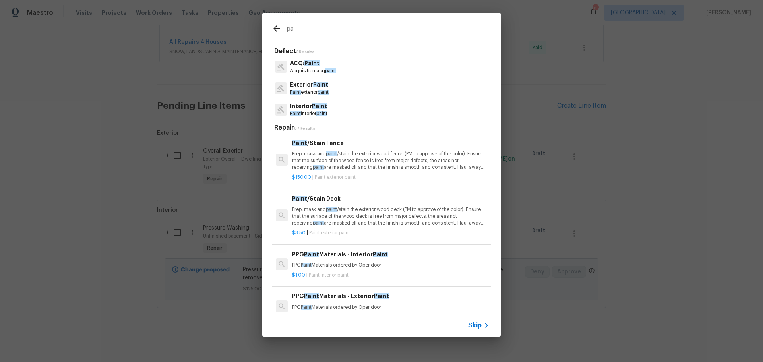
type input "p"
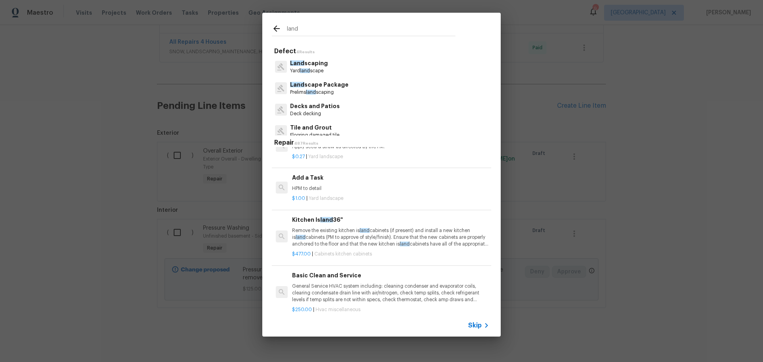
scroll to position [715, 0]
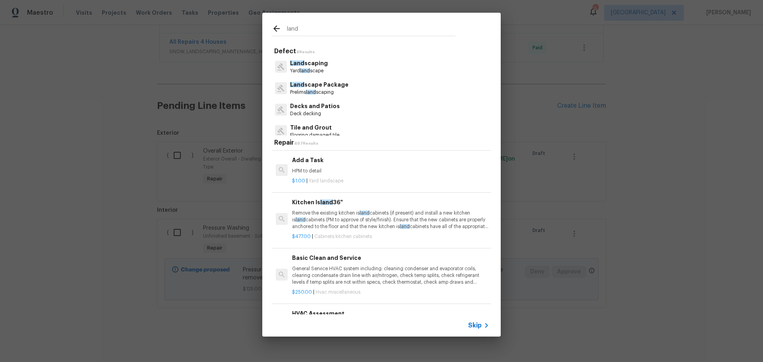
type input "land"
click at [351, 174] on p "HPM to detail" at bounding box center [390, 171] width 197 height 7
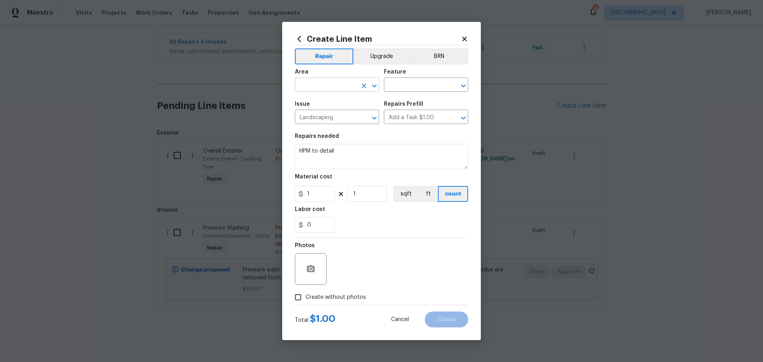
click at [372, 85] on icon "Open" at bounding box center [374, 85] width 4 height 3
click at [329, 100] on li "Front" at bounding box center [337, 103] width 84 height 13
type input "Front"
click at [399, 79] on div "Feature" at bounding box center [426, 74] width 84 height 10
click at [394, 90] on input "text" at bounding box center [415, 85] width 62 height 12
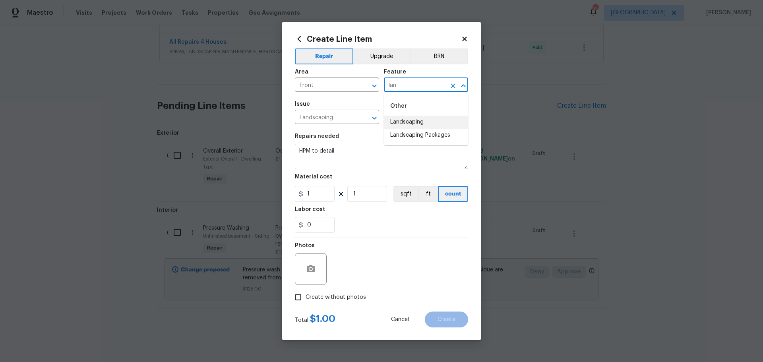
click at [391, 124] on li "Landscaping" at bounding box center [426, 122] width 84 height 13
type input "Landscaping"
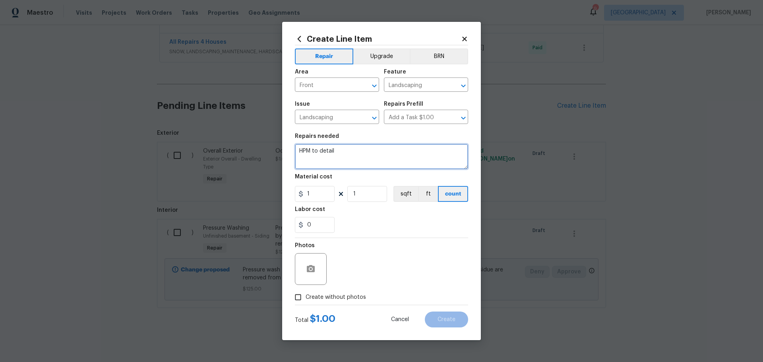
drag, startPoint x: 345, startPoint y: 152, endPoint x: 271, endPoint y: 147, distance: 74.1
click at [266, 151] on div "Create Line Item Repair Upgrade BRN Area Front ​ Feature Landscaping ​ Issue La…" at bounding box center [381, 181] width 763 height 362
type textarea "clean rear patio and driveway of pine needles"
click at [360, 195] on input "1" at bounding box center [367, 194] width 40 height 16
type input "75"
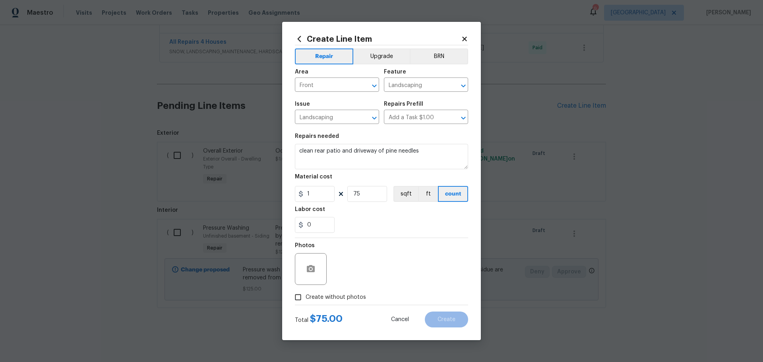
click at [375, 211] on div "Labor cost" at bounding box center [381, 212] width 173 height 10
click at [310, 296] on span "Create without photos" at bounding box center [336, 297] width 60 height 8
click at [306, 296] on input "Create without photos" at bounding box center [298, 297] width 15 height 15
checkbox input "true"
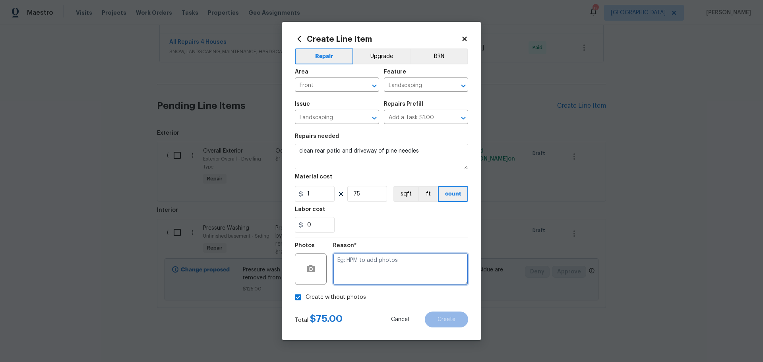
click at [341, 261] on textarea at bounding box center [400, 269] width 135 height 32
type textarea "will add"
click at [445, 315] on button "Create" at bounding box center [446, 320] width 43 height 16
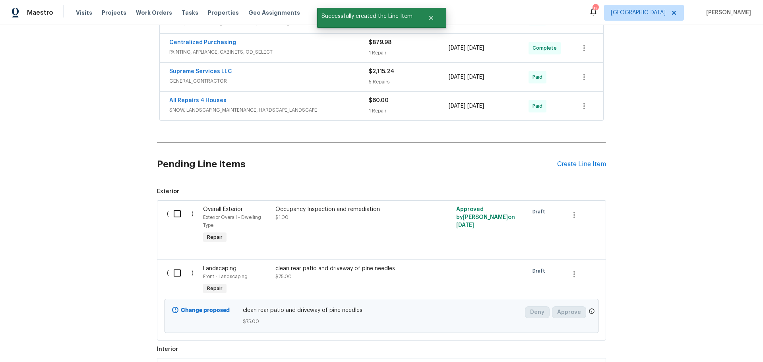
scroll to position [527, 0]
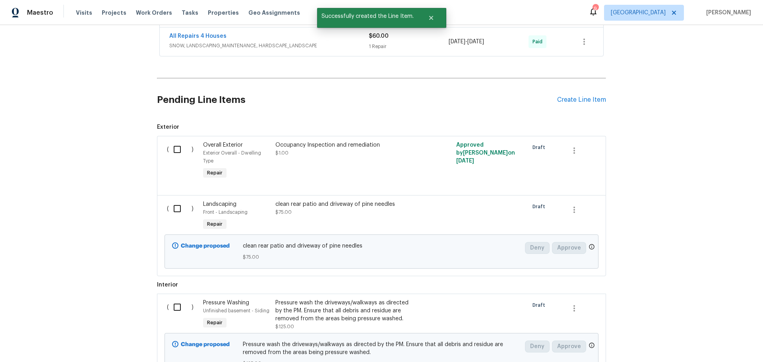
click at [172, 205] on input "checkbox" at bounding box center [180, 208] width 23 height 17
checkbox input "true"
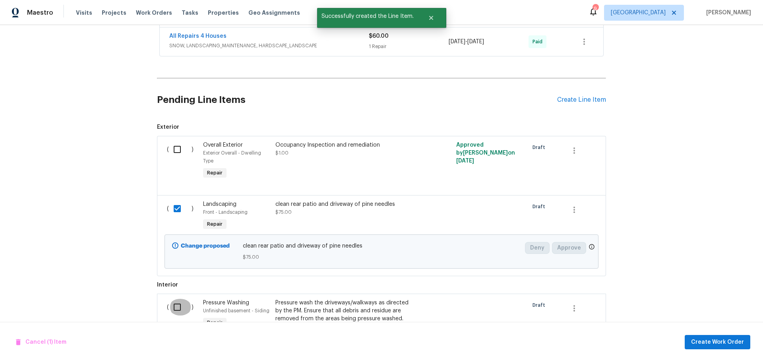
click at [176, 301] on input "checkbox" at bounding box center [180, 307] width 23 height 17
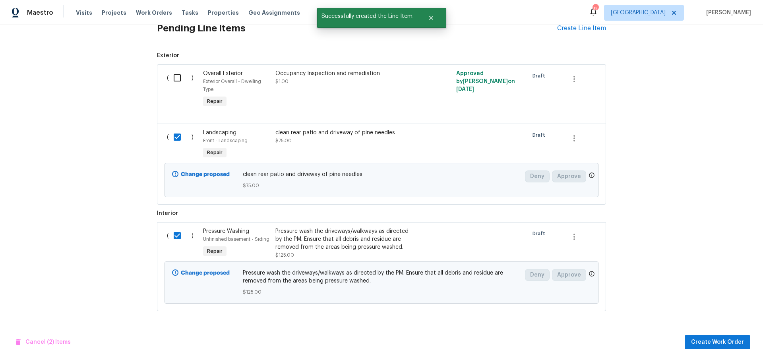
scroll to position [607, 0]
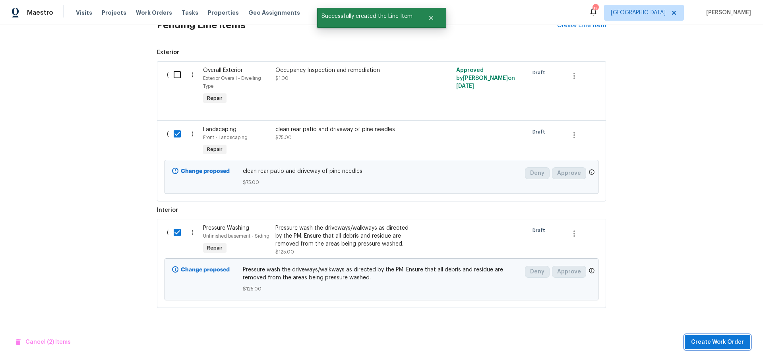
click at [699, 342] on span "Create Work Order" at bounding box center [717, 342] width 53 height 10
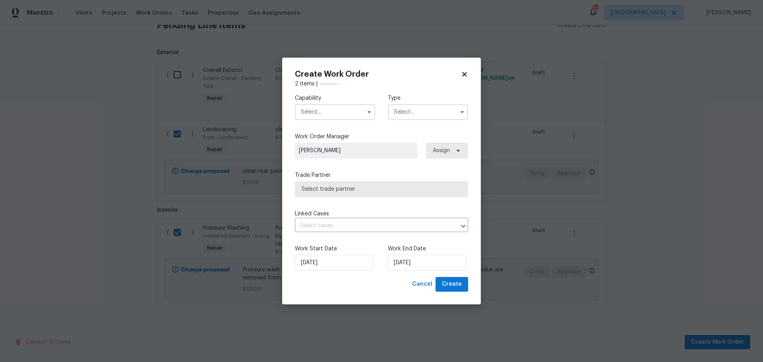
checkbox input "false"
click at [362, 118] on input "text" at bounding box center [335, 112] width 80 height 16
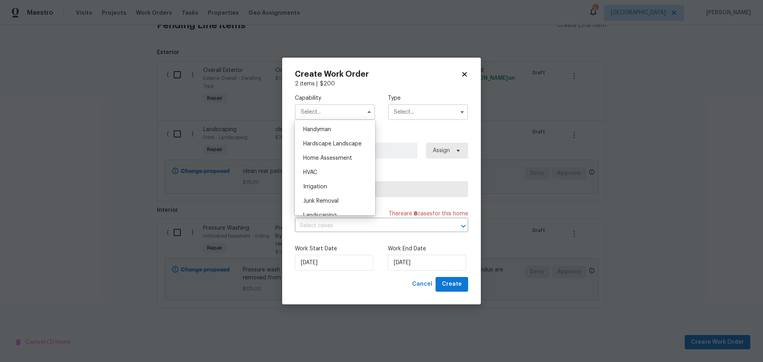
scroll to position [437, 0]
click at [329, 146] on span "Hardscape Landscape" at bounding box center [332, 144] width 58 height 6
type input "Hardscape Landscape"
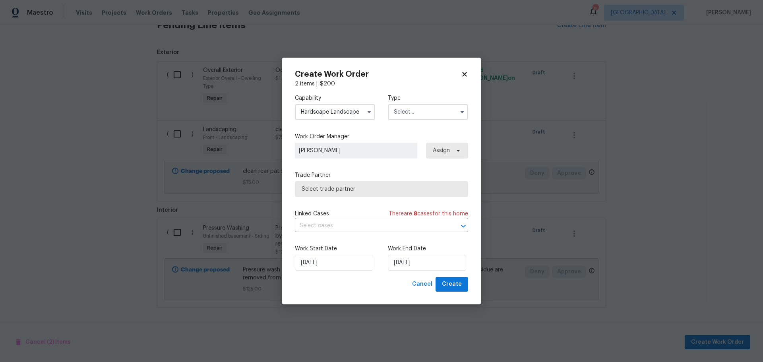
click at [426, 111] on input "text" at bounding box center [428, 112] width 80 height 16
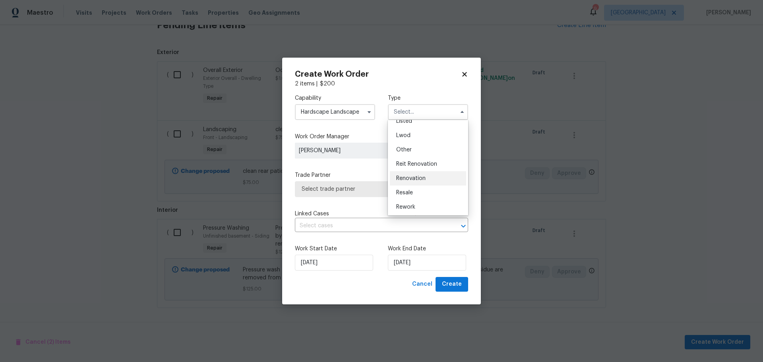
click at [426, 180] on div "Renovation" at bounding box center [428, 178] width 76 height 14
type input "Renovation"
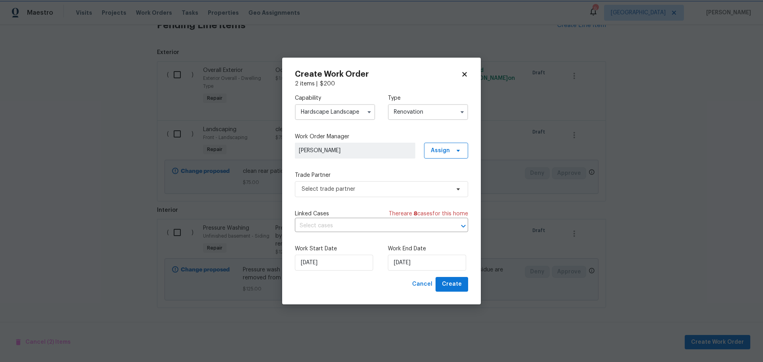
scroll to position [0, 0]
click at [395, 192] on span "Select trade partner" at bounding box center [376, 189] width 148 height 8
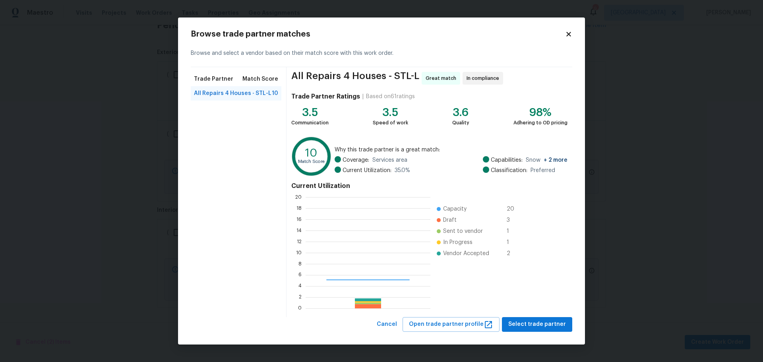
scroll to position [105, 119]
click at [531, 320] on span "Select trade partner" at bounding box center [537, 325] width 58 height 10
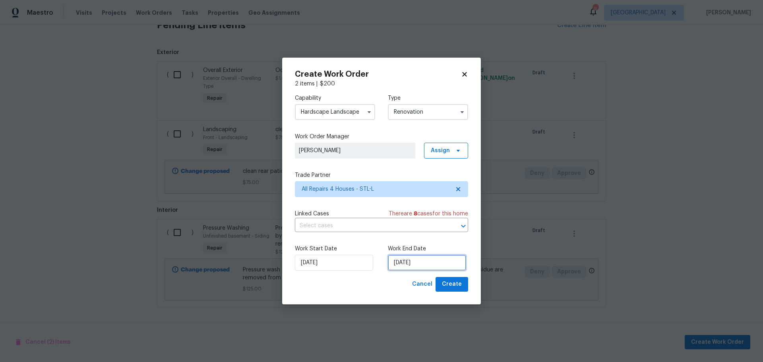
click at [399, 266] on input "[DATE]" at bounding box center [427, 263] width 78 height 16
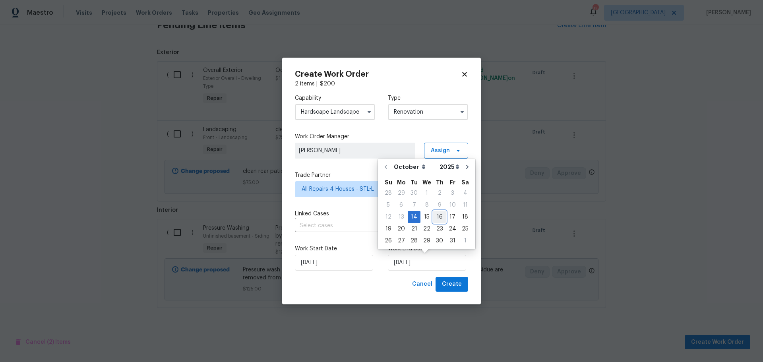
click at [433, 220] on div "16" at bounding box center [439, 216] width 13 height 11
type input "[DATE]"
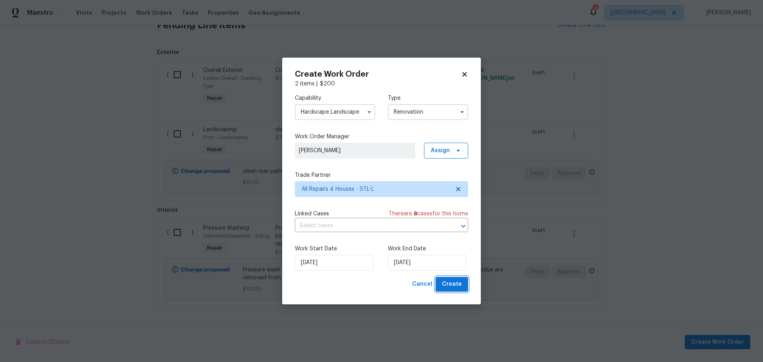
click at [451, 287] on span "Create" at bounding box center [452, 284] width 20 height 10
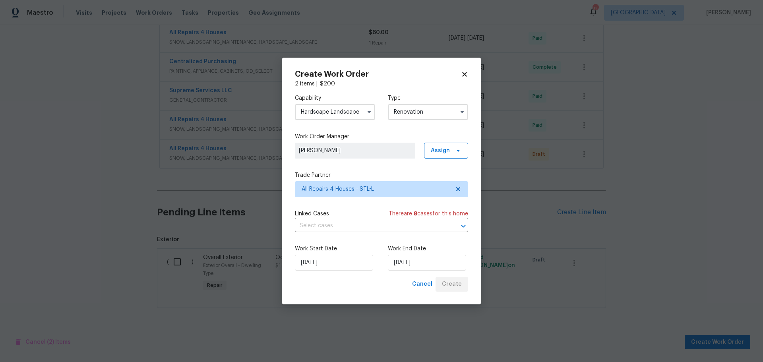
scroll to position [450, 0]
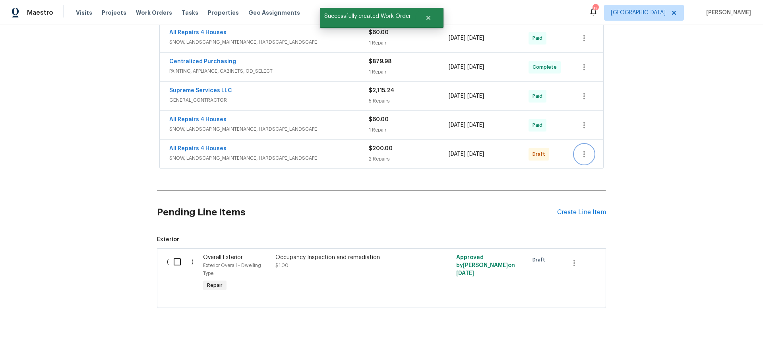
click at [579, 149] on icon "button" at bounding box center [584, 154] width 10 height 10
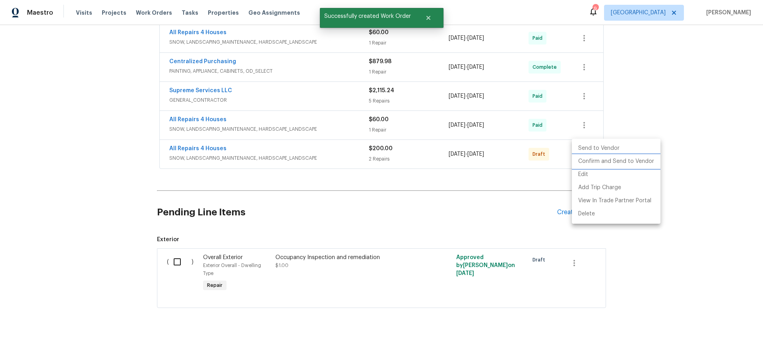
click at [600, 159] on li "Confirm and Send to Vendor" at bounding box center [616, 161] width 89 height 13
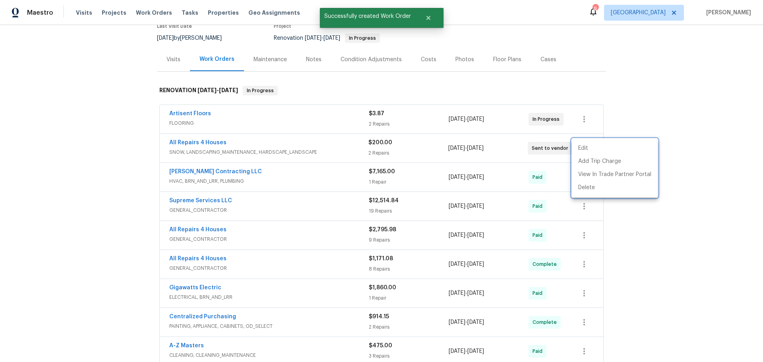
click at [647, 201] on div at bounding box center [381, 181] width 763 height 362
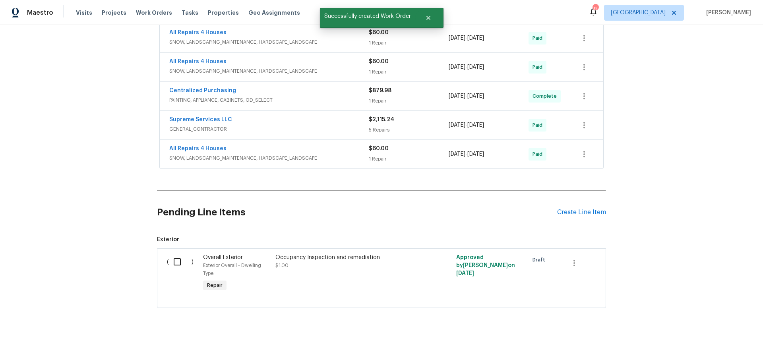
scroll to position [450, 0]
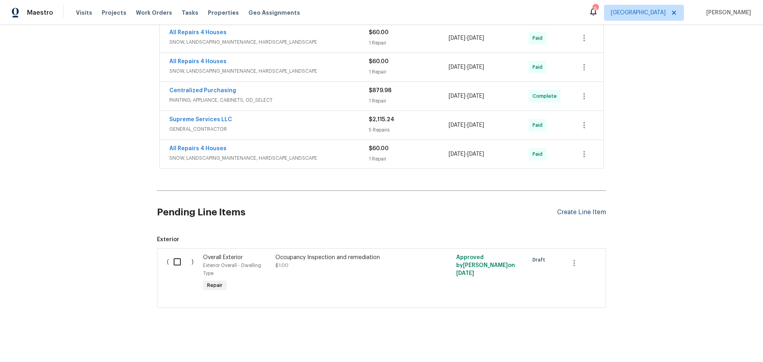
click at [561, 209] on div "Create Line Item" at bounding box center [581, 213] width 49 height 8
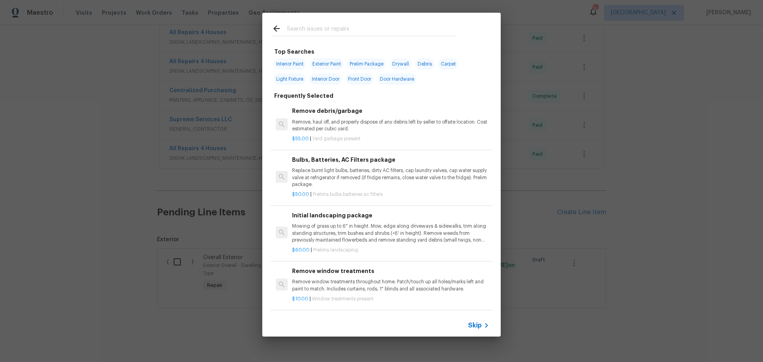
click at [293, 37] on div at bounding box center [363, 28] width 203 height 31
click at [291, 27] on input "text" at bounding box center [371, 30] width 169 height 12
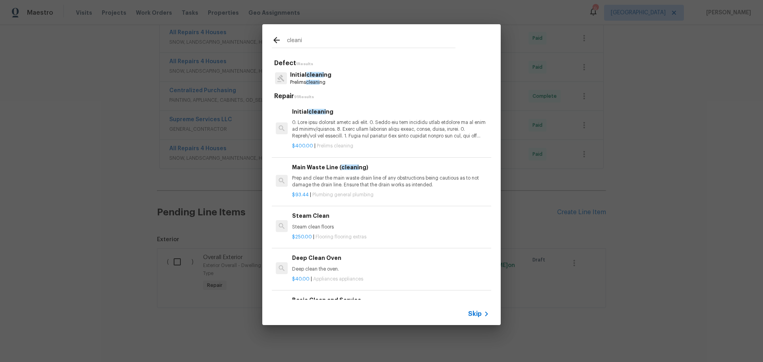
type input "cleani"
click at [320, 117] on div "Initial cleani ng" at bounding box center [390, 123] width 197 height 33
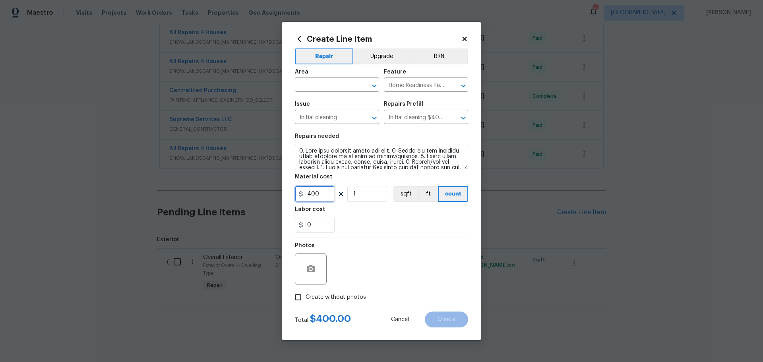
click at [310, 194] on input "400" at bounding box center [315, 194] width 40 height 16
type input "200"
click at [349, 82] on input "text" at bounding box center [326, 85] width 62 height 12
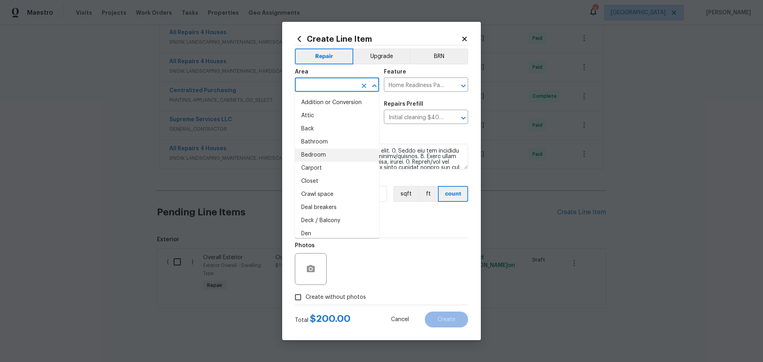
scroll to position [0, 0]
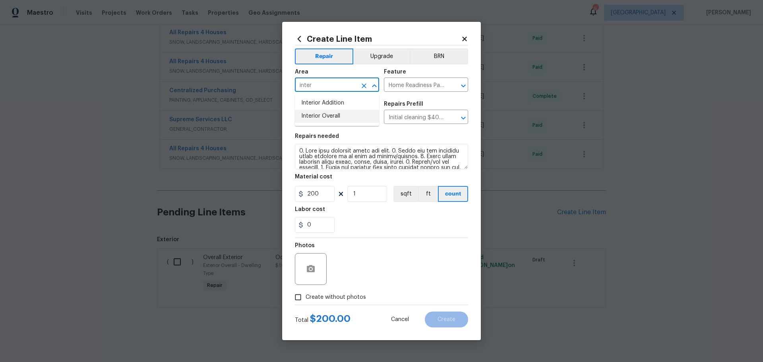
click at [329, 118] on li "Interior Overall" at bounding box center [337, 116] width 84 height 13
type input "Interior Overall"
click at [341, 296] on span "Create without photos" at bounding box center [336, 297] width 60 height 8
click at [306, 296] on input "Create without photos" at bounding box center [298, 297] width 15 height 15
checkbox input "true"
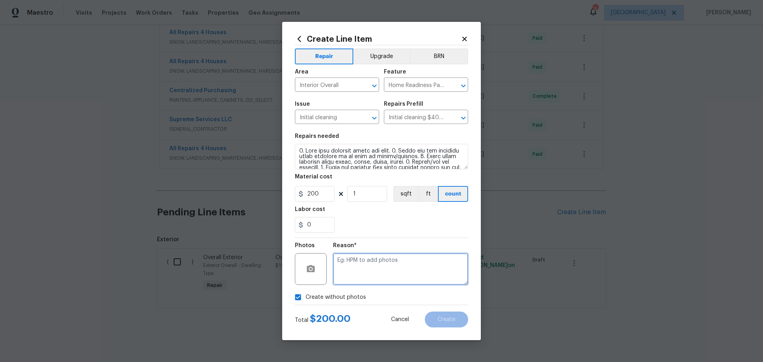
click at [349, 277] on textarea at bounding box center [400, 269] width 135 height 32
type textarea "will add"
click at [432, 316] on button "Create" at bounding box center [446, 320] width 43 height 16
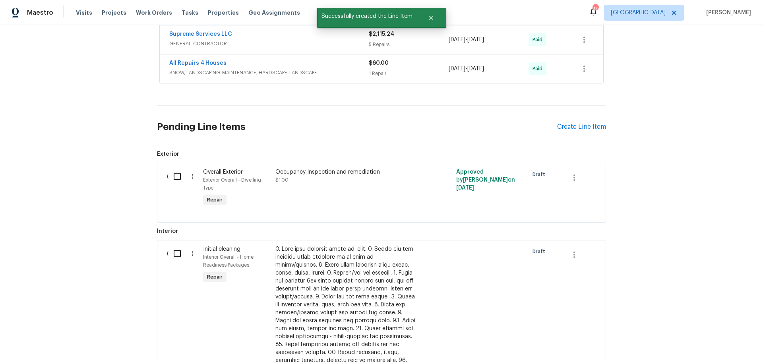
click at [172, 248] on input "checkbox" at bounding box center [180, 253] width 23 height 17
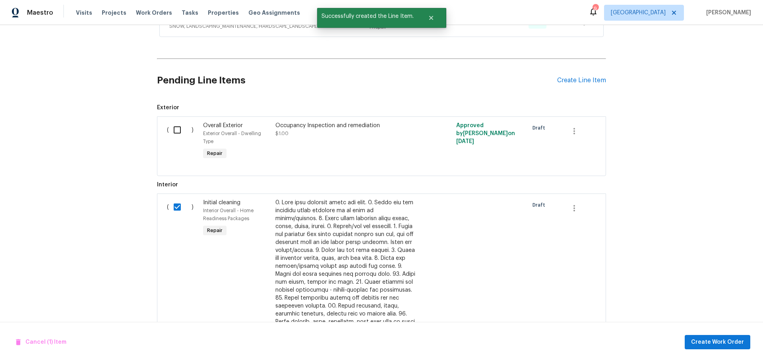
scroll to position [649, 0]
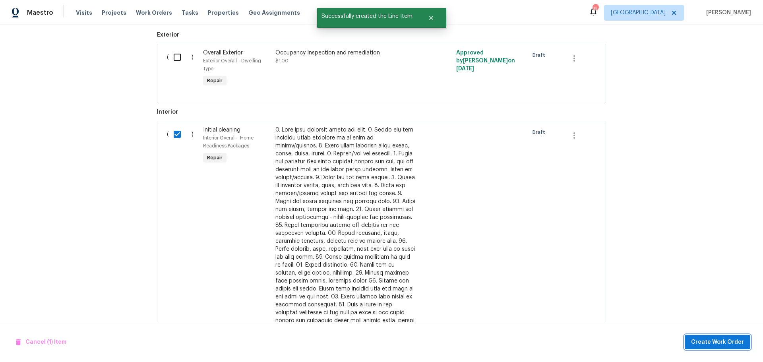
click at [692, 342] on button "Create Work Order" at bounding box center [718, 342] width 66 height 15
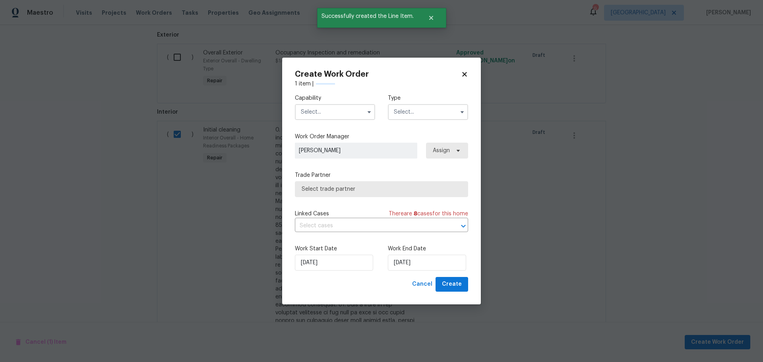
checkbox input "false"
click at [352, 107] on input "text" at bounding box center [335, 112] width 80 height 16
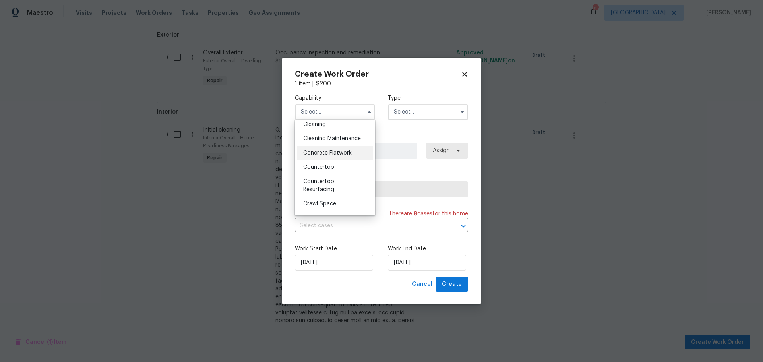
scroll to position [79, 0]
click at [333, 160] on div "Cleaning" at bounding box center [335, 164] width 76 height 14
type input "Cleaning"
click at [419, 120] on input "text" at bounding box center [428, 112] width 80 height 16
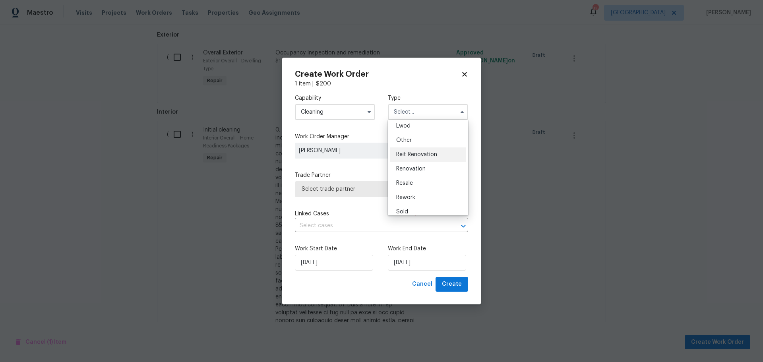
scroll to position [95, 0]
click at [417, 164] on span "Renovation" at bounding box center [410, 164] width 29 height 6
type input "Renovation"
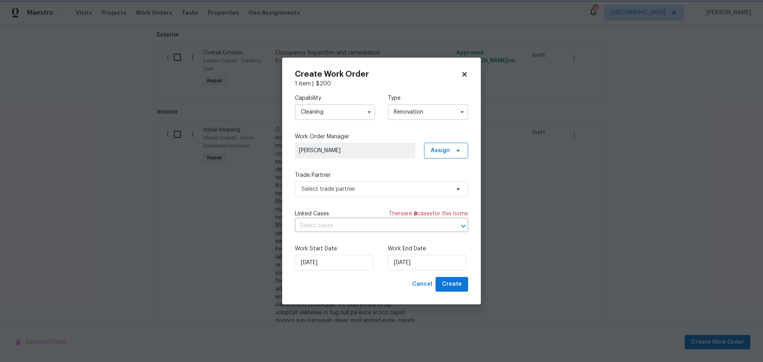
scroll to position [0, 0]
click at [380, 184] on span "Select trade partner" at bounding box center [381, 189] width 173 height 16
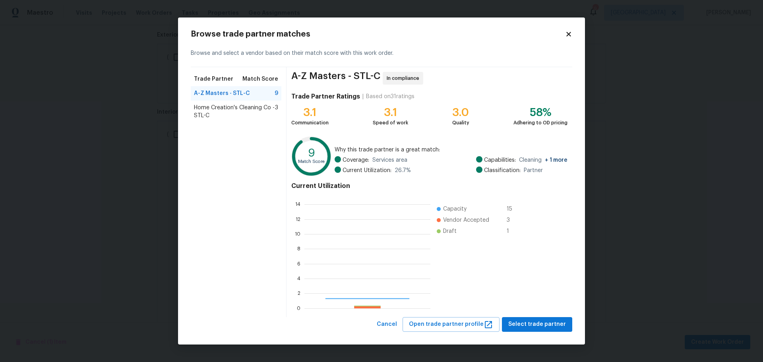
scroll to position [105, 120]
click at [220, 109] on span "Home Creation's Cleaning Co - STL-C" at bounding box center [234, 112] width 81 height 16
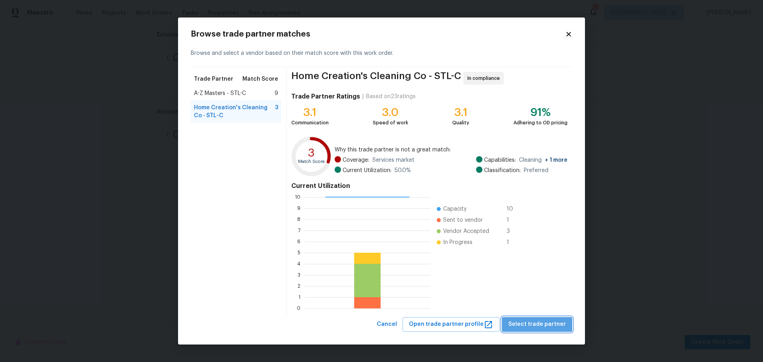
click at [549, 326] on span "Select trade partner" at bounding box center [537, 325] width 58 height 10
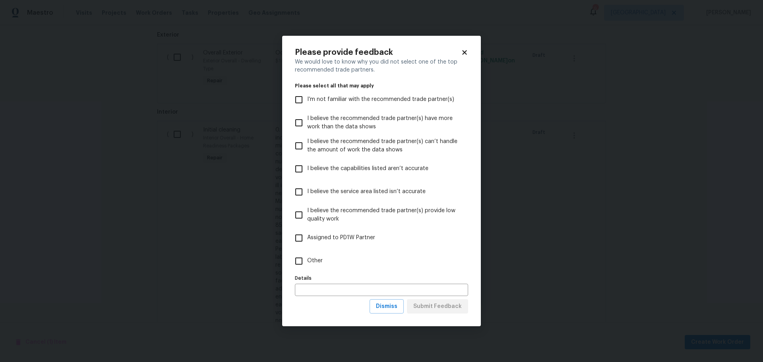
click at [371, 238] on span "Assigned to PD1W Partner" at bounding box center [341, 238] width 68 height 8
click at [307, 238] on input "Assigned to PD1W Partner" at bounding box center [299, 238] width 17 height 17
checkbox input "true"
click at [436, 309] on span "Submit Feedback" at bounding box center [437, 307] width 48 height 10
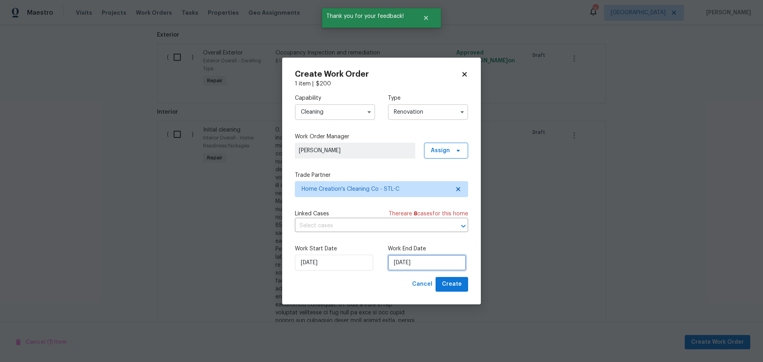
click at [405, 263] on input "[DATE]" at bounding box center [427, 263] width 78 height 16
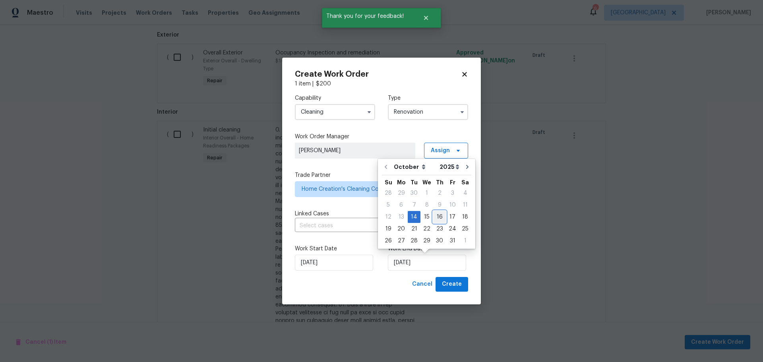
click at [433, 218] on div "16" at bounding box center [439, 216] width 13 height 11
type input "[DATE]"
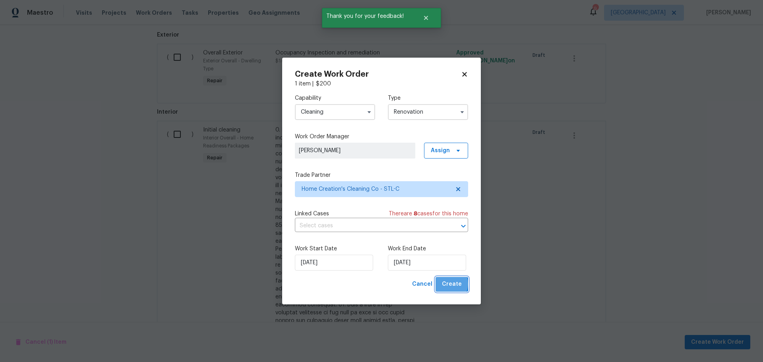
drag, startPoint x: 448, startPoint y: 284, endPoint x: 451, endPoint y: 279, distance: 5.5
click at [449, 284] on span "Create" at bounding box center [452, 284] width 20 height 10
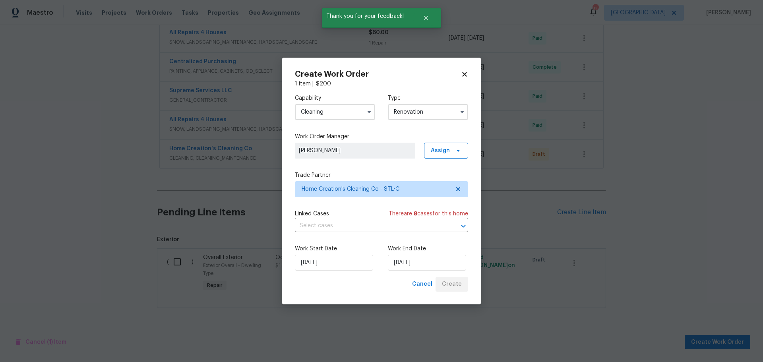
scroll to position [479, 0]
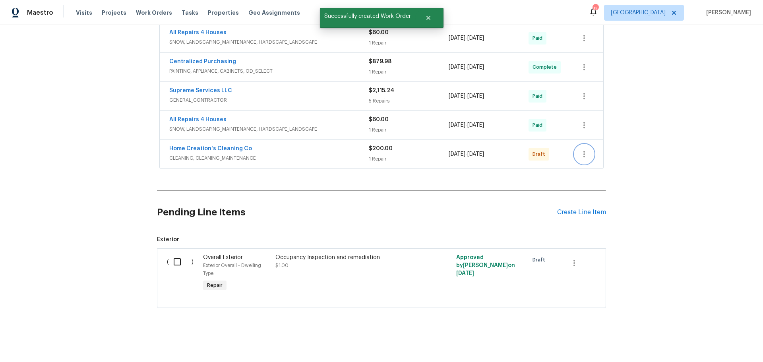
click at [583, 155] on button "button" at bounding box center [584, 154] width 19 height 19
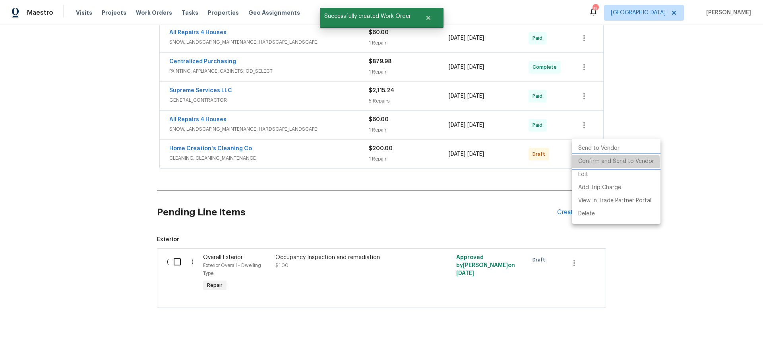
click at [592, 165] on li "Confirm and Send to Vendor" at bounding box center [616, 161] width 89 height 13
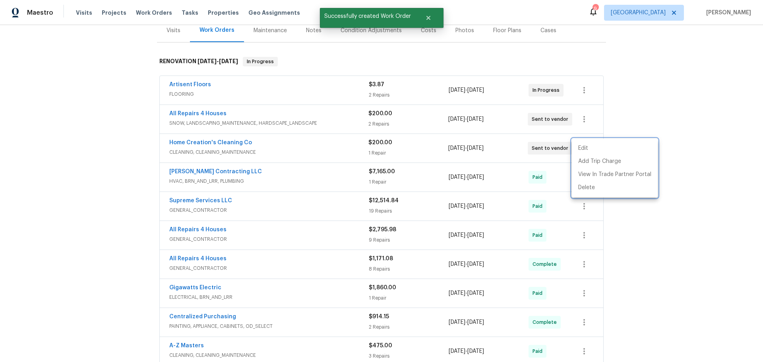
click at [666, 124] on div at bounding box center [381, 181] width 763 height 362
